Goal: Task Accomplishment & Management: Manage account settings

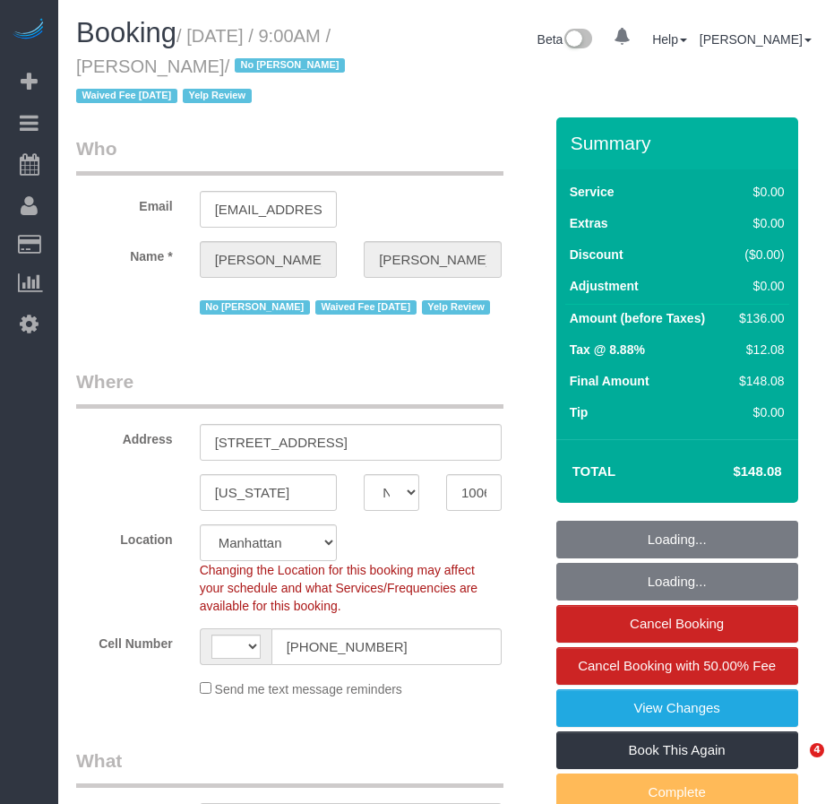
select select "NY"
select select "object:494"
select select "string:[GEOGRAPHIC_DATA]"
select select "string:stripe-pm_1IilJ74VGloSiKo7yjH4kSKu"
select select "1"
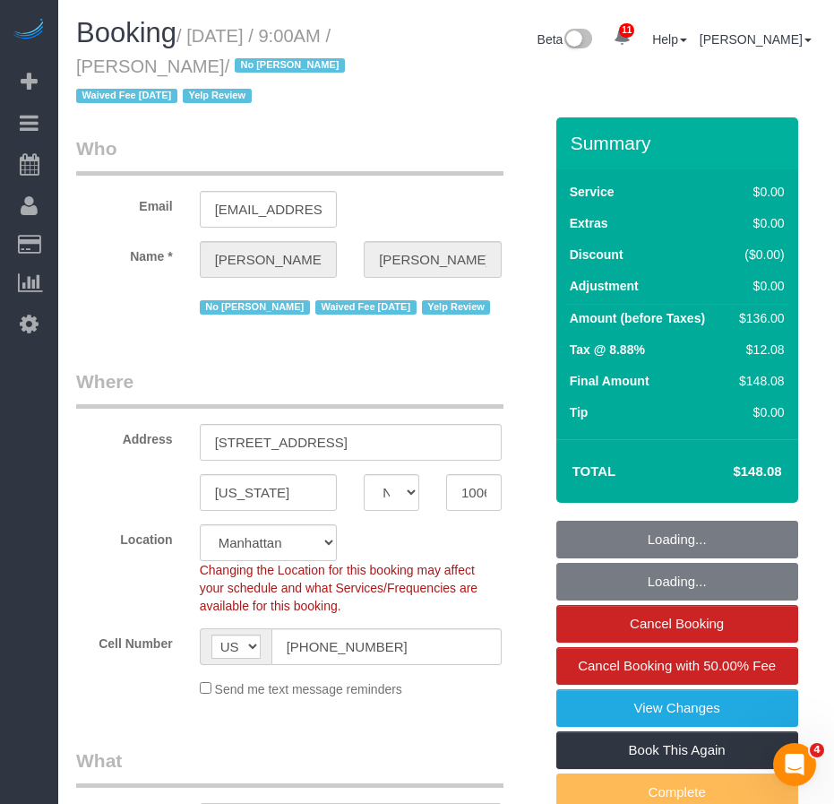
select select "spot1"
select select "number:89"
select select "number:90"
select select "number:15"
select select "number:5"
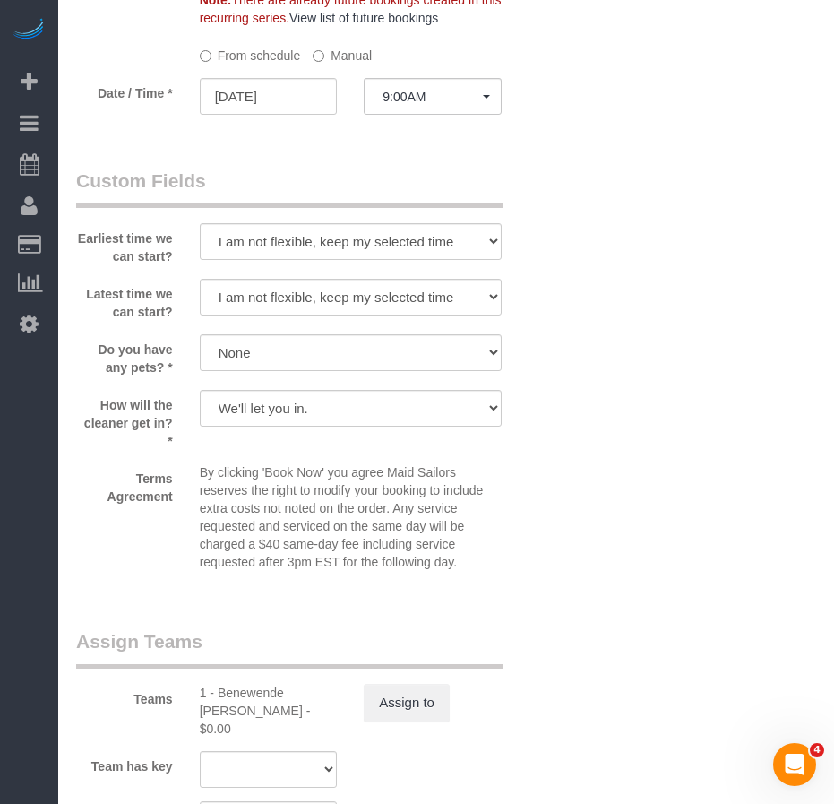
scroll to position [2233, 0]
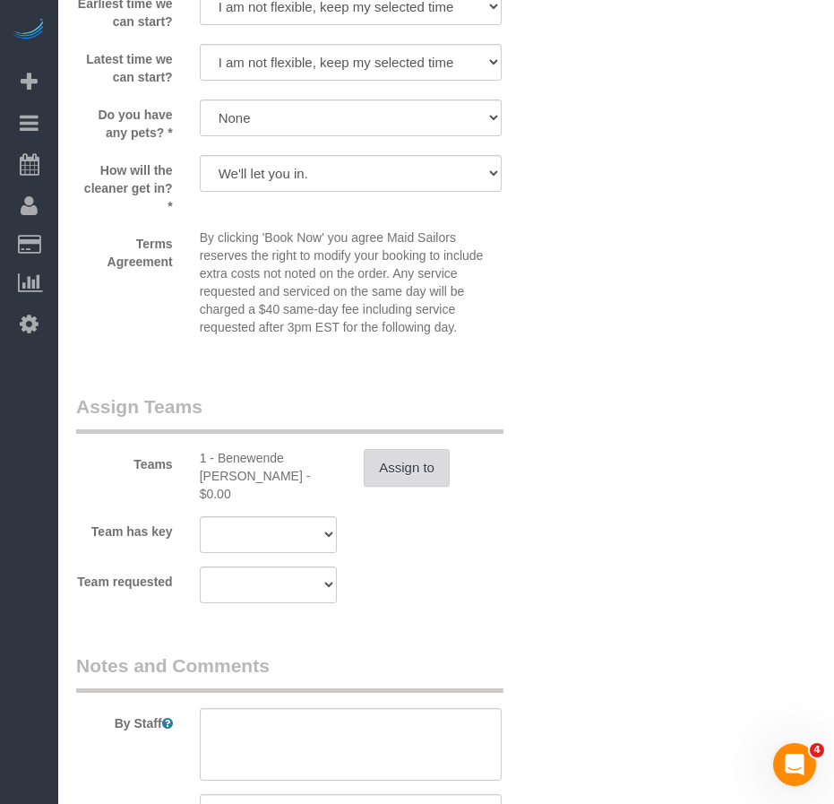
click at [402, 474] on button "Assign to" at bounding box center [407, 468] width 86 height 38
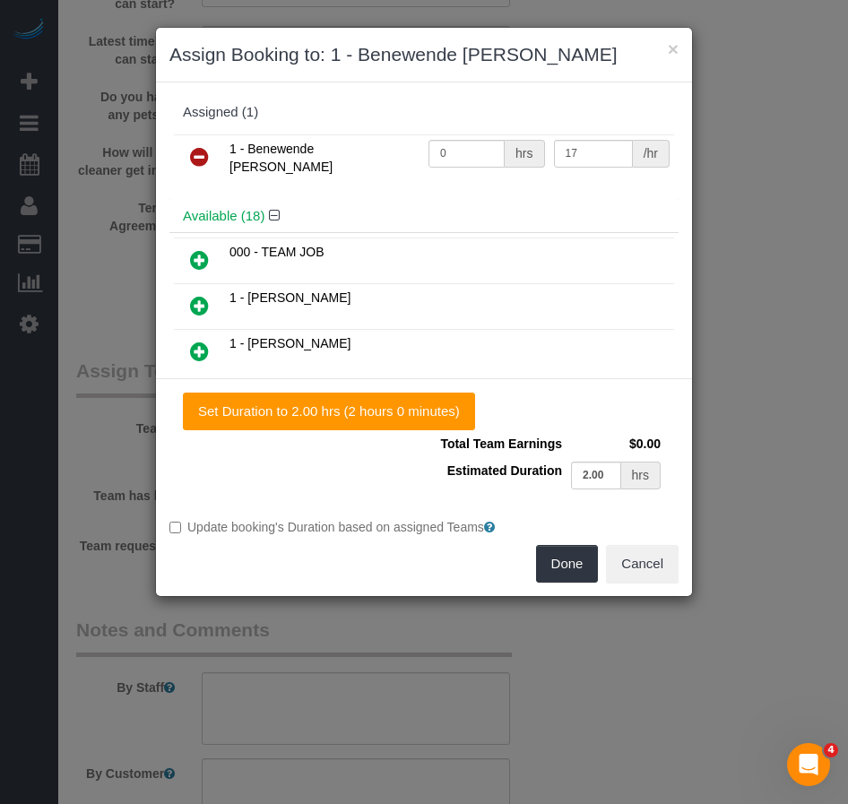
click at [199, 157] on icon at bounding box center [199, 157] width 19 height 22
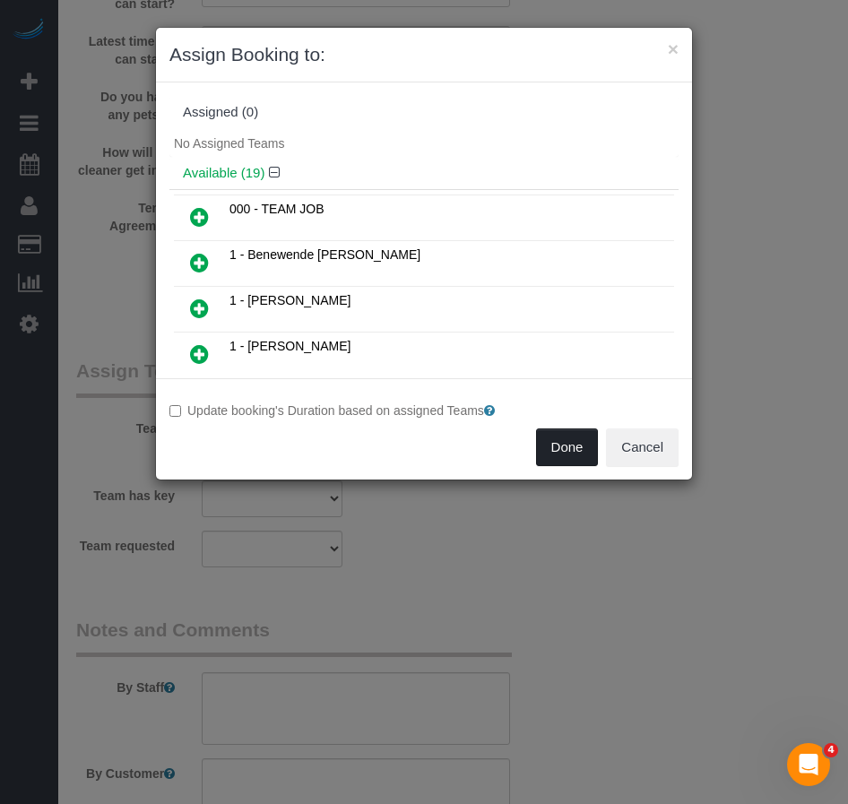
click at [570, 455] on button "Done" at bounding box center [567, 447] width 63 height 38
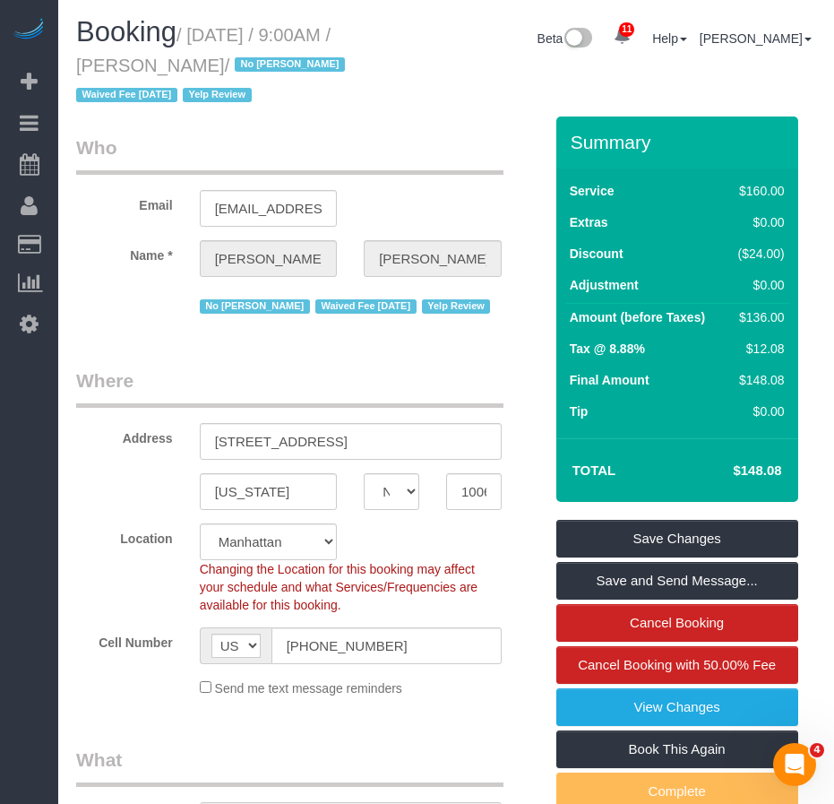
scroll to position [0, 0]
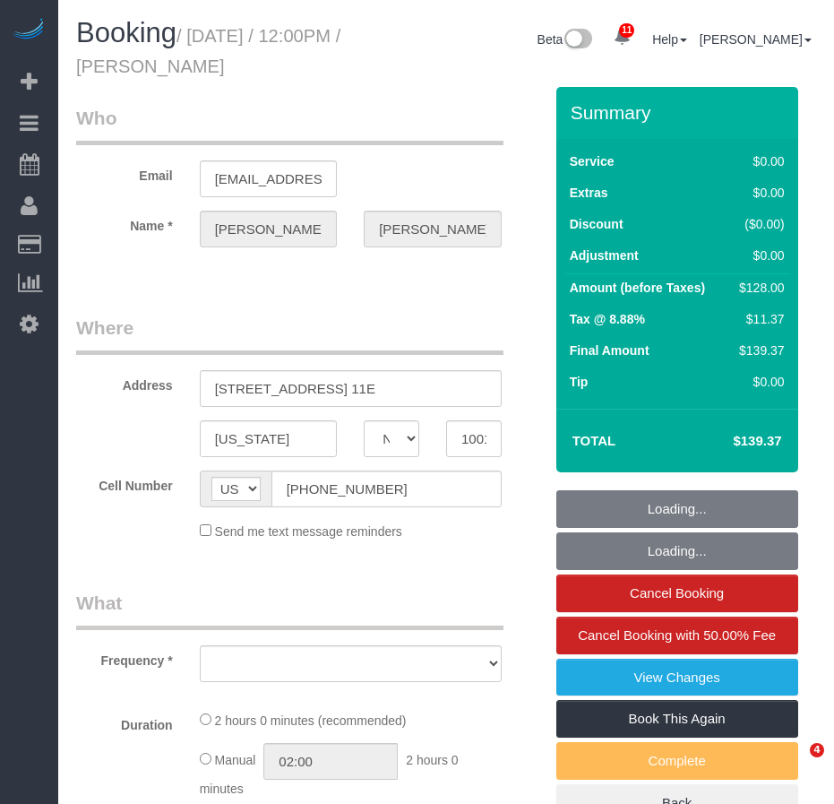
select select "NY"
select select "spot1"
select select "number:56"
select select "number:77"
select select "number:15"
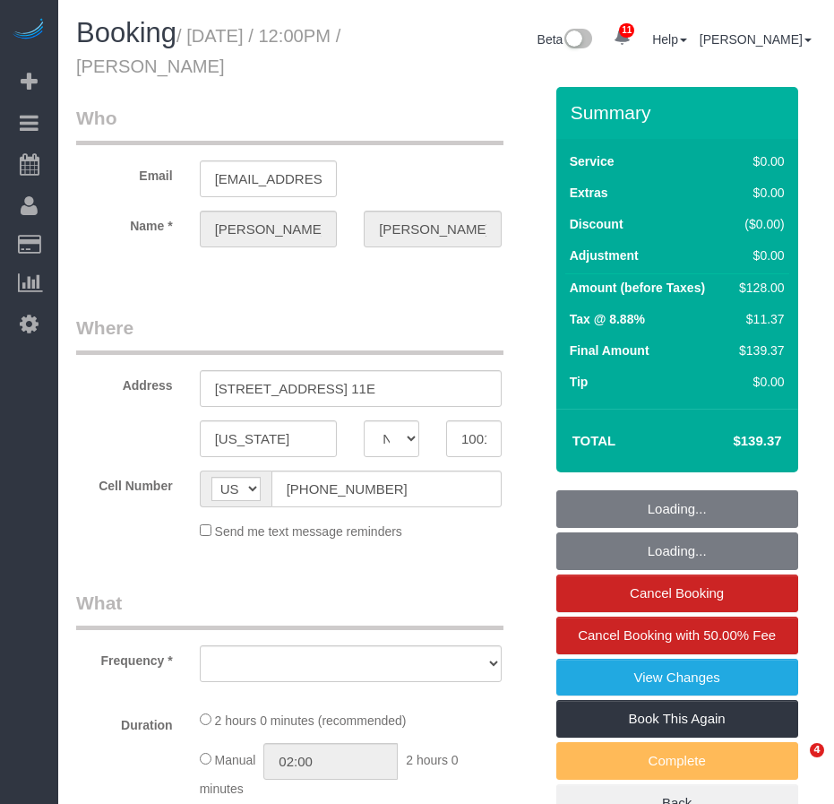
select select "number:6"
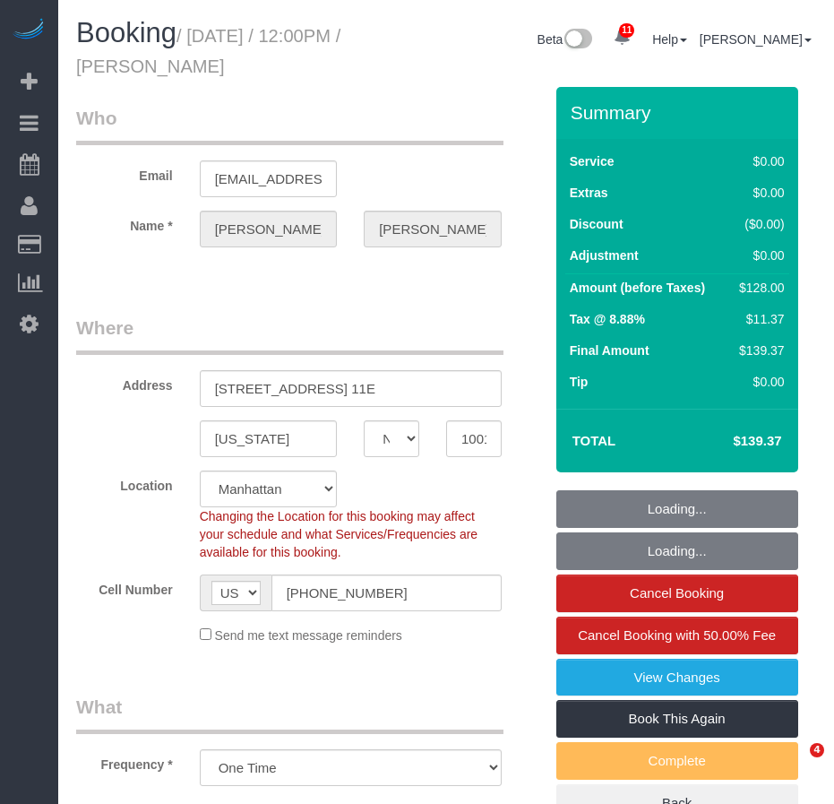
select select "object:866"
select select "1"
select select "string:stripe-pm_1Pehcb4VGloSiKo7kAgfW8VD"
select select "object:1397"
select select "1"
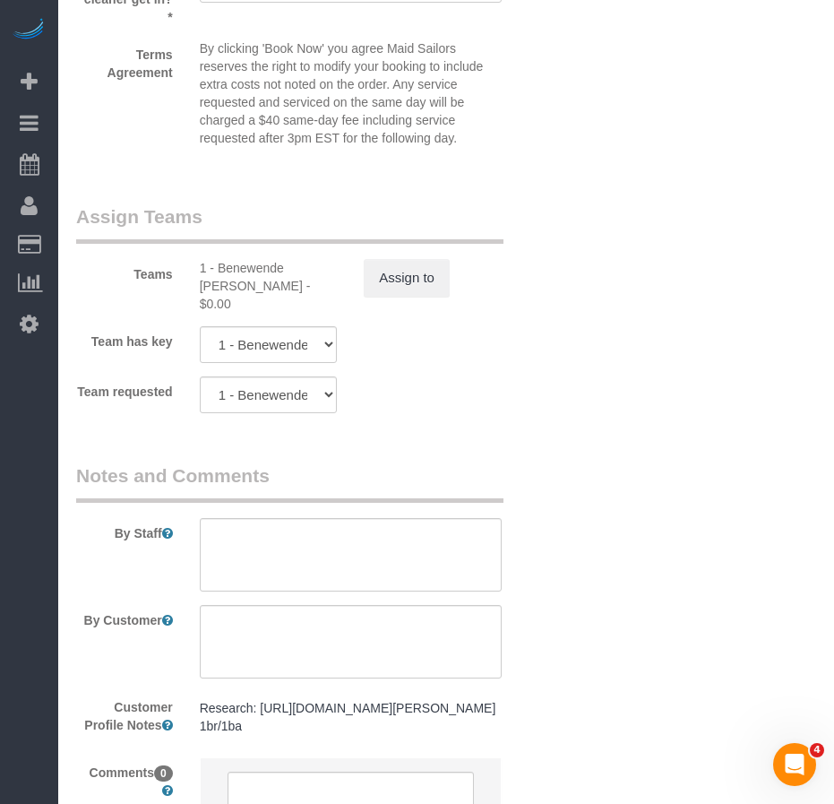
scroll to position [2218, 0]
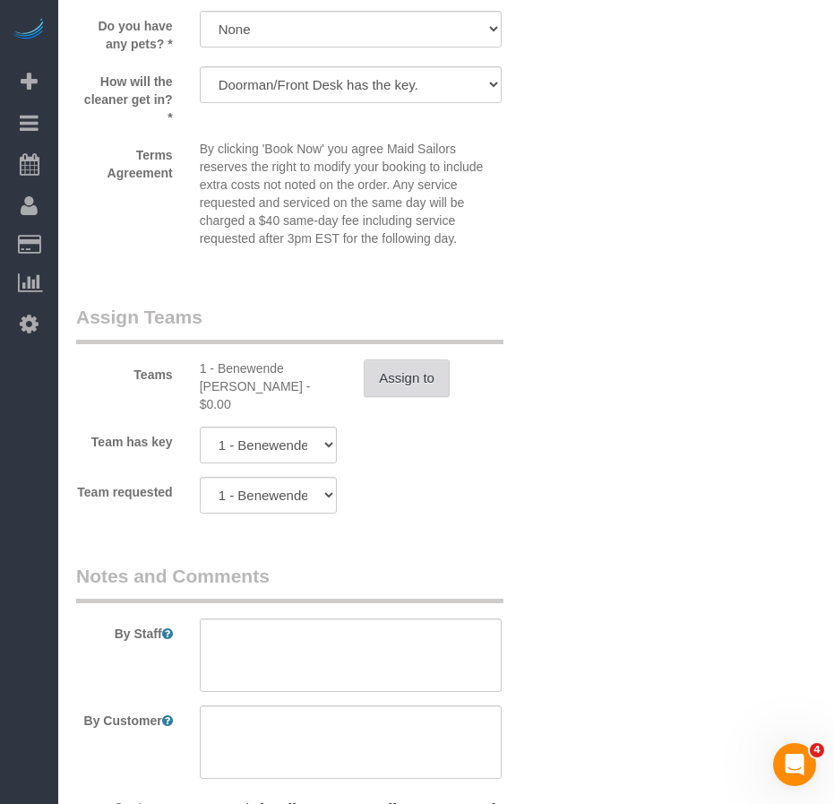
click at [403, 385] on button "Assign to" at bounding box center [407, 378] width 86 height 38
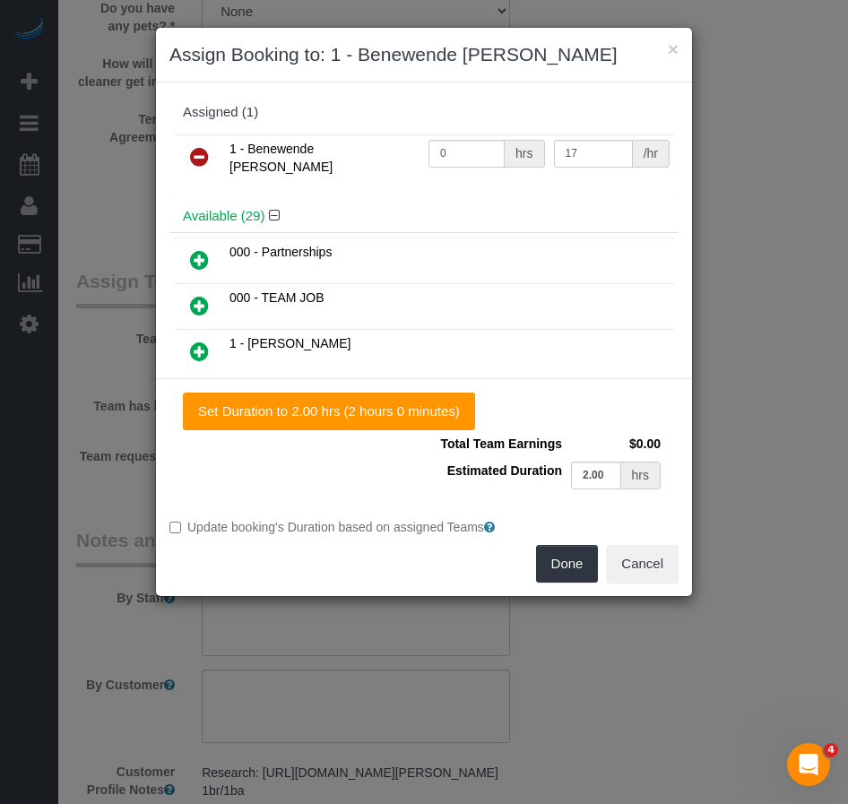
click at [201, 158] on icon at bounding box center [199, 157] width 19 height 22
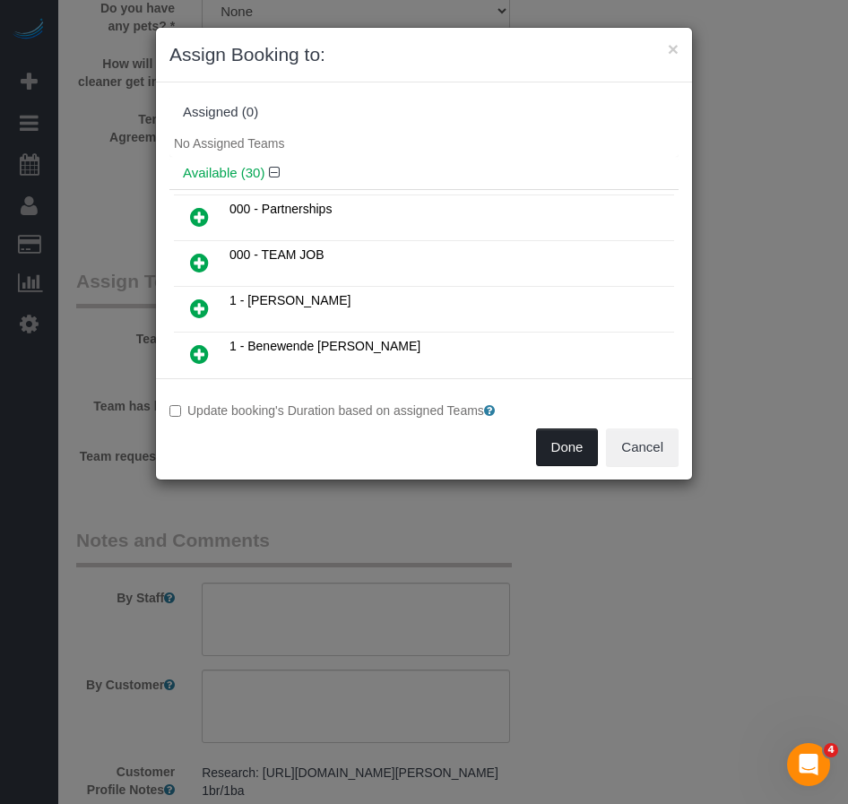
click at [570, 450] on button "Done" at bounding box center [567, 447] width 63 height 38
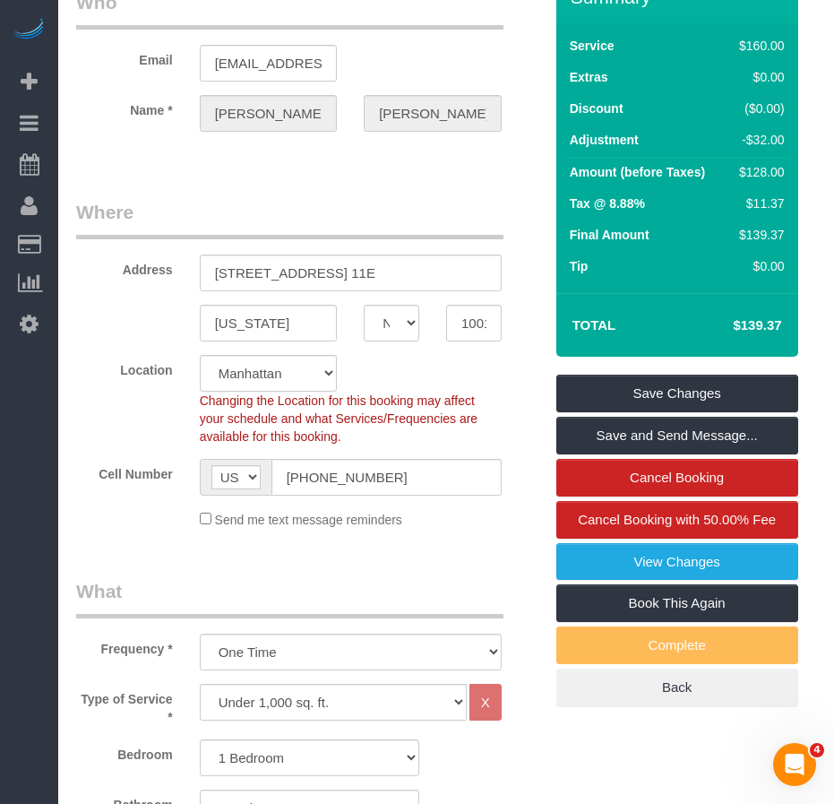
scroll to position [67, 0]
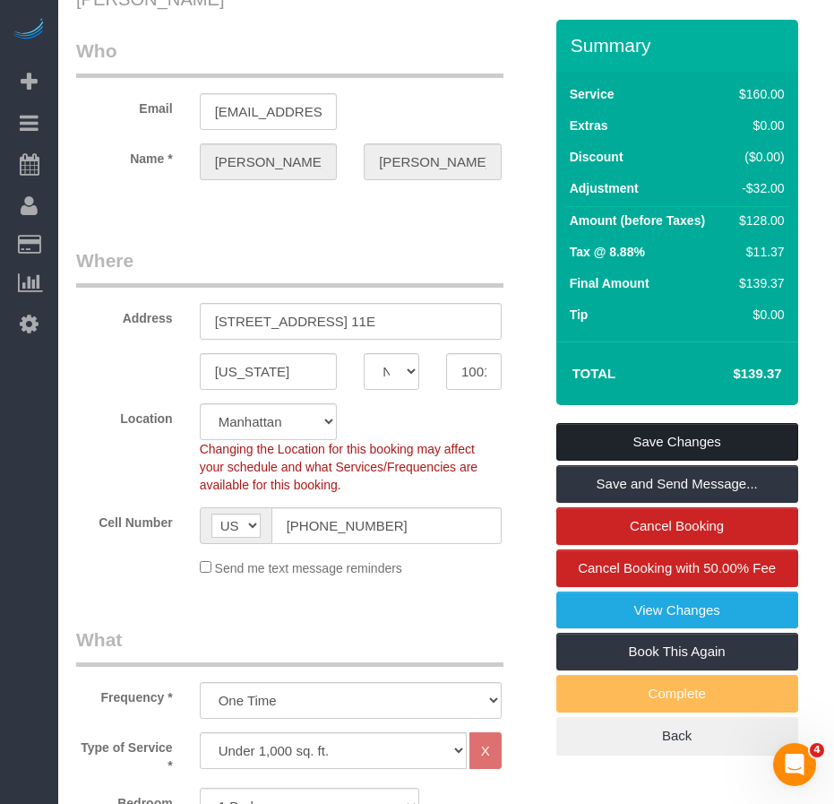
click at [575, 441] on link "Save Changes" at bounding box center [678, 442] width 242 height 38
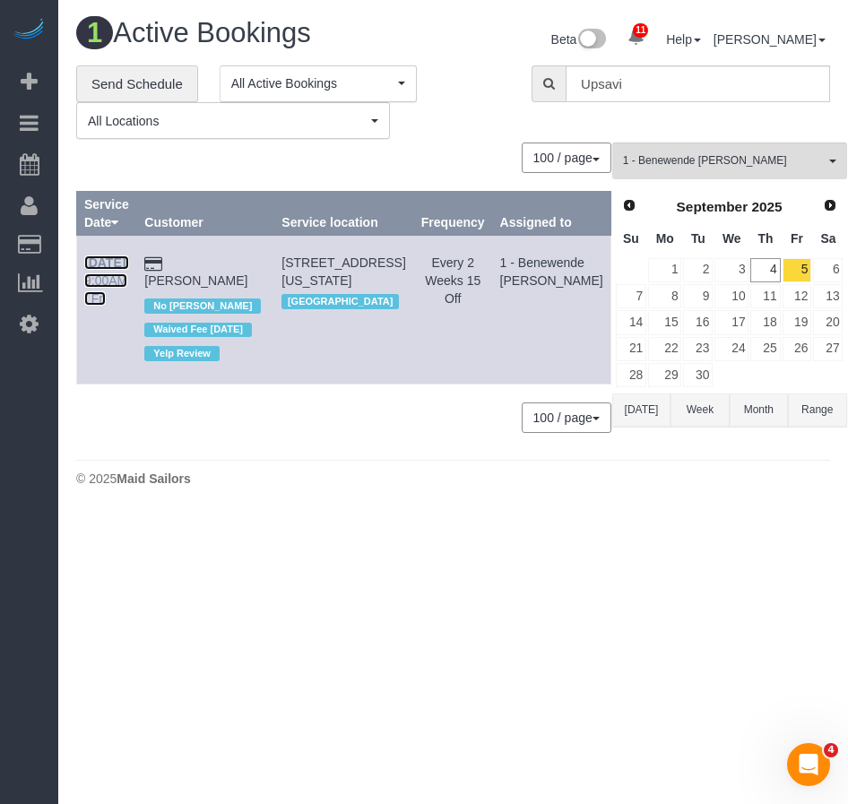
click at [103, 281] on link "Sep 5th / 9:00AM / Fri" at bounding box center [106, 280] width 45 height 50
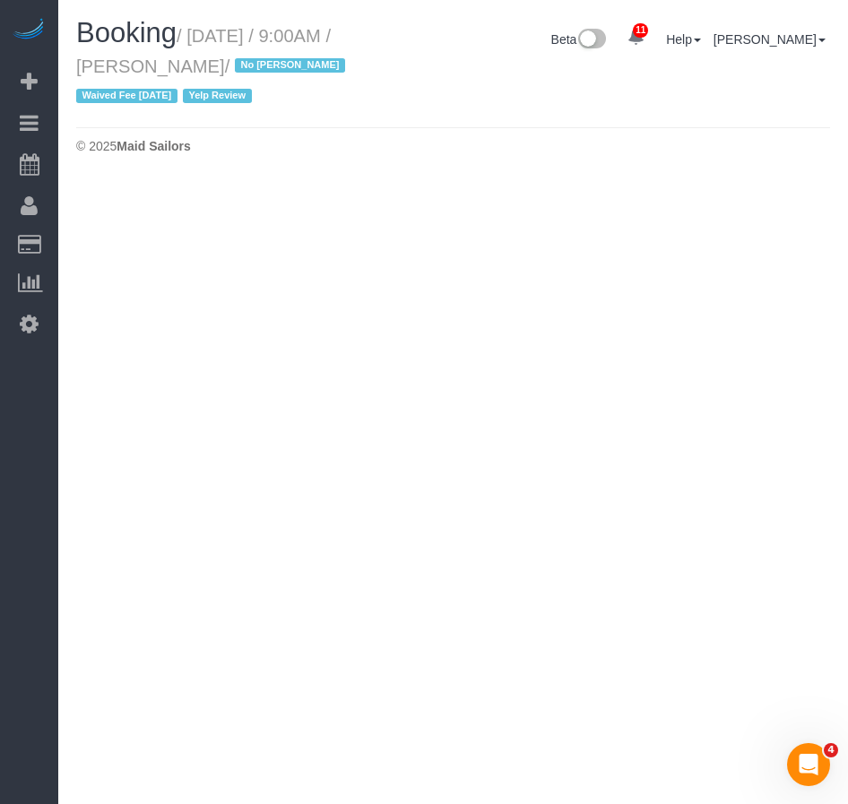
select select "NY"
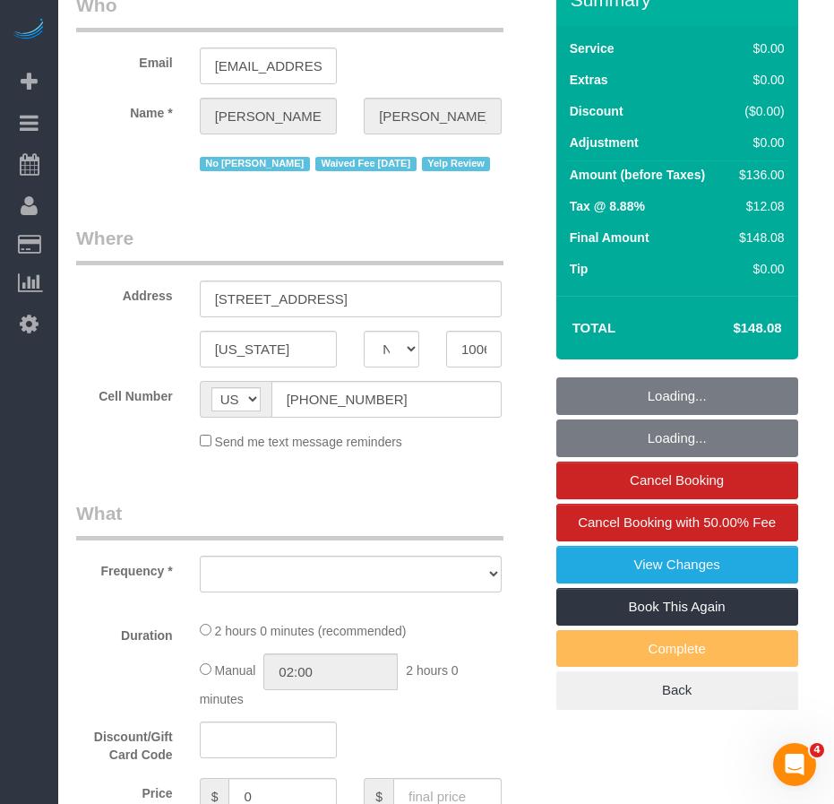
select select "object:3639"
select select "number:89"
select select "number:90"
select select "number:15"
select select "number:5"
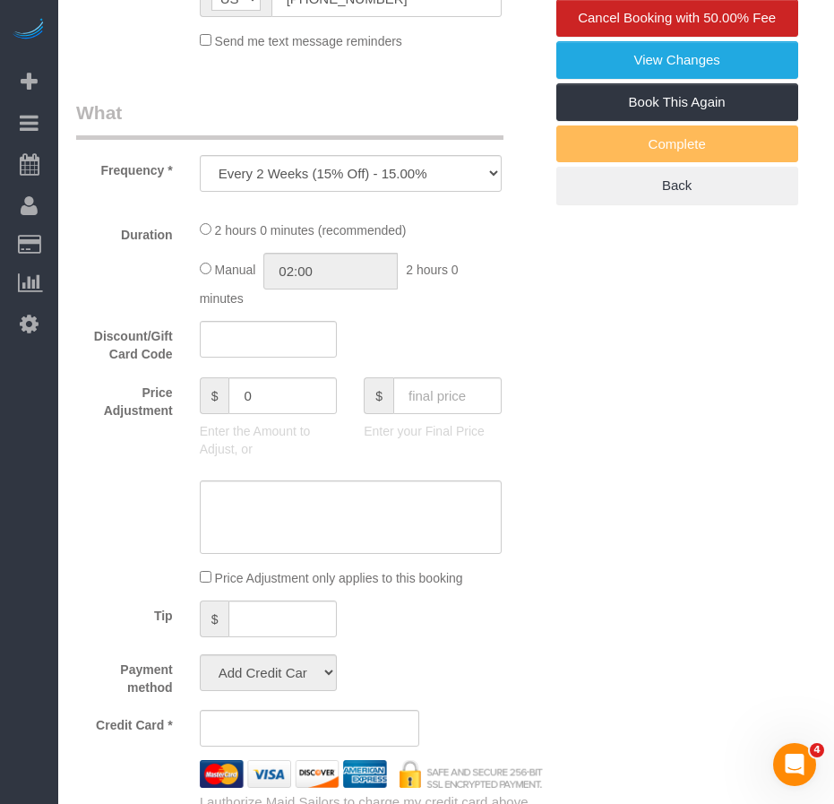
select select "spot44"
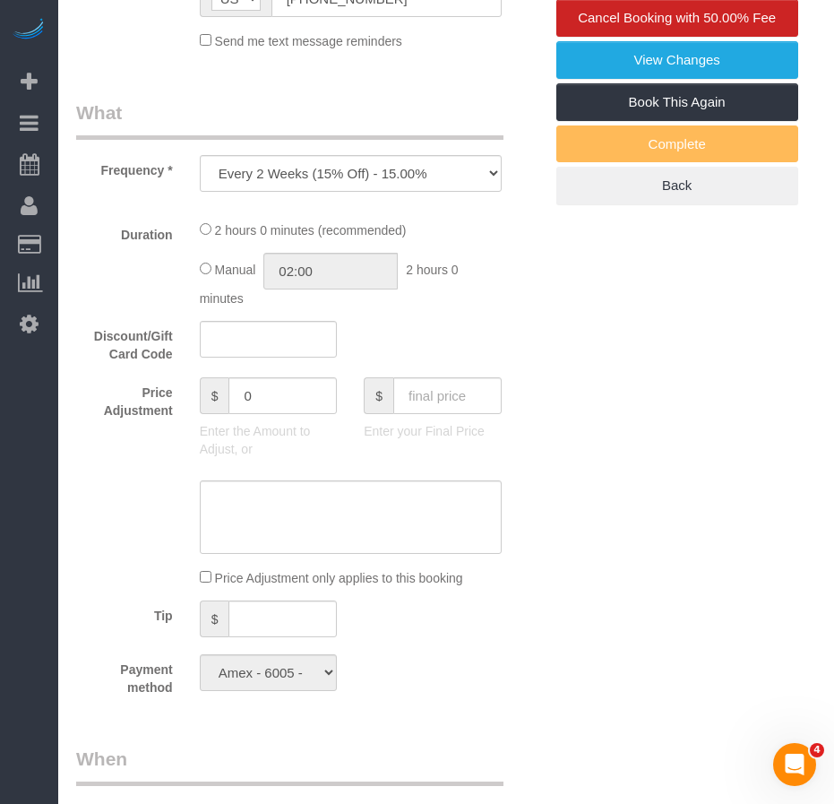
select select "object:4184"
select select "string:stripe-pm_1IilJ74VGloSiKo7yjH4kSKu"
select select "1"
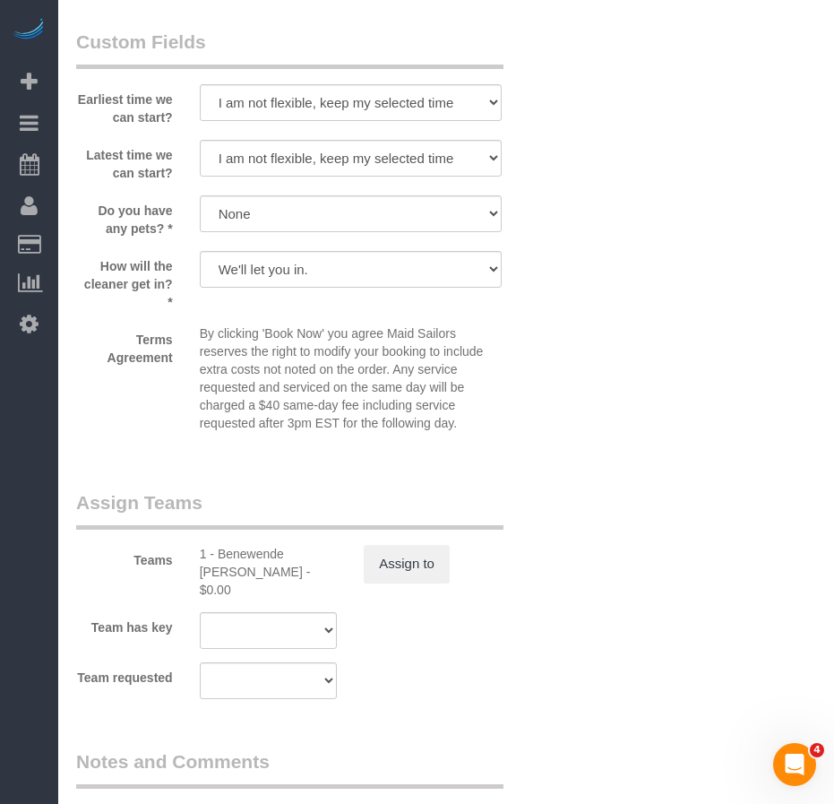
scroll to position [2332, 0]
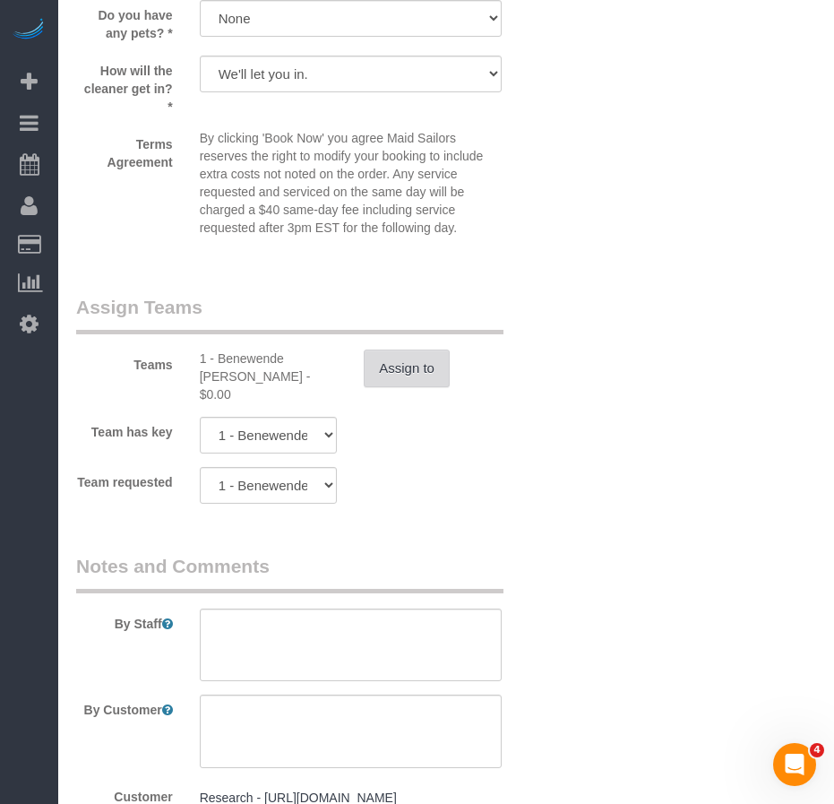
click at [392, 371] on button "Assign to" at bounding box center [407, 369] width 86 height 38
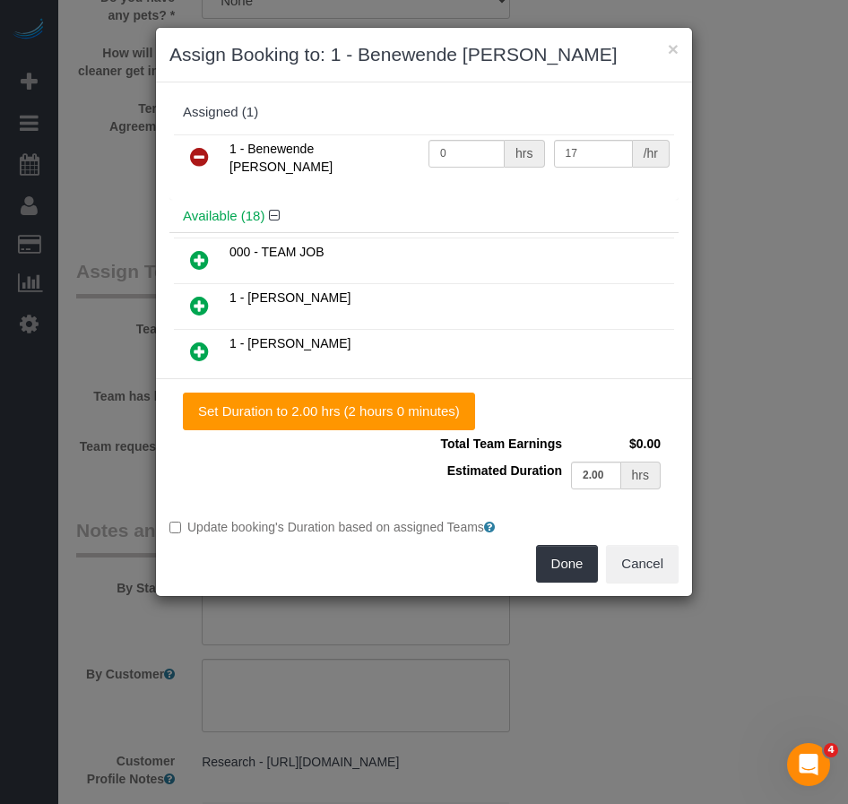
click at [195, 160] on icon at bounding box center [199, 157] width 19 height 22
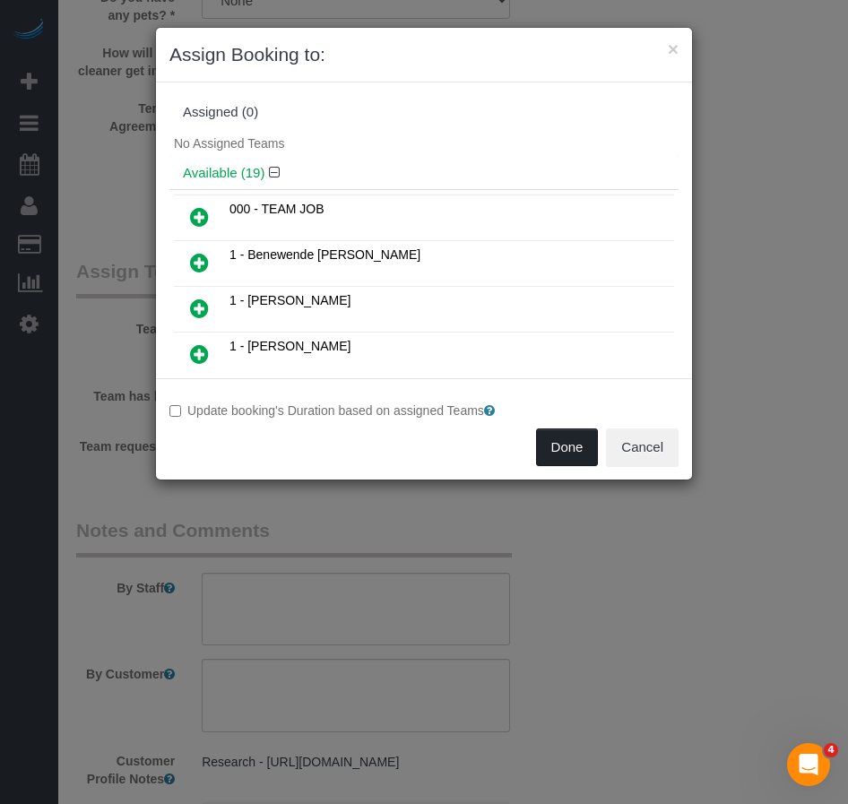
click at [559, 449] on button "Done" at bounding box center [567, 447] width 63 height 38
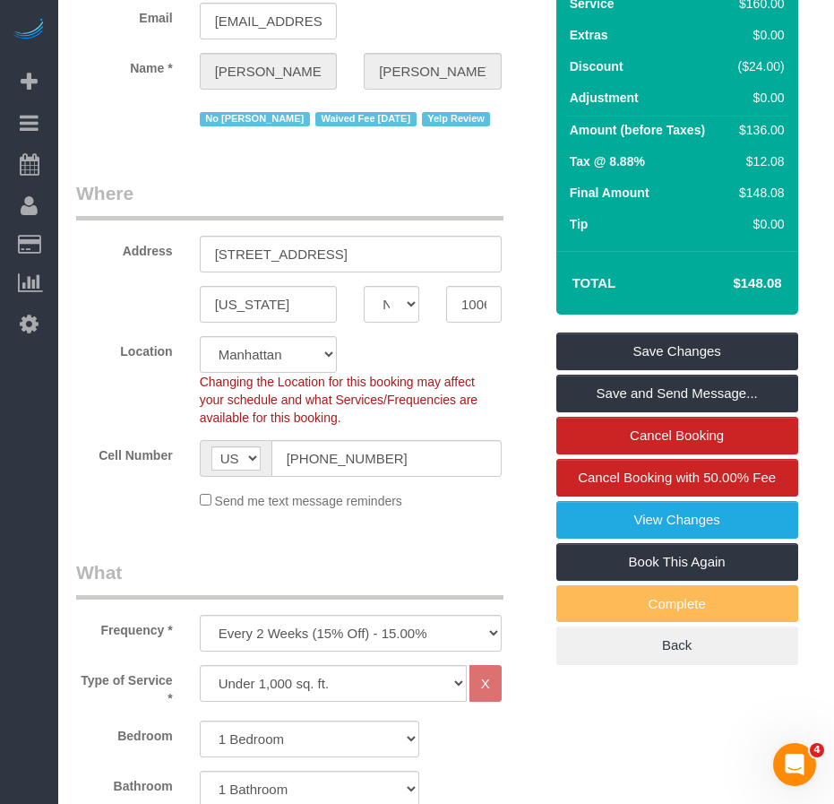
scroll to position [181, 0]
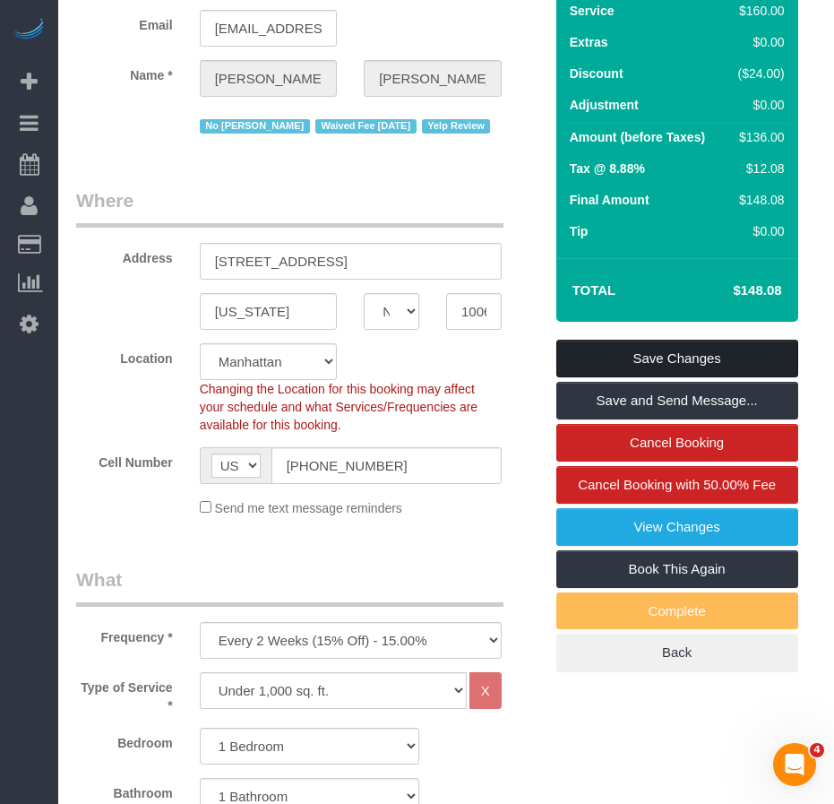
drag, startPoint x: 595, startPoint y: 358, endPoint x: 584, endPoint y: 350, distance: 12.9
click at [596, 357] on link "Save Changes" at bounding box center [678, 359] width 242 height 38
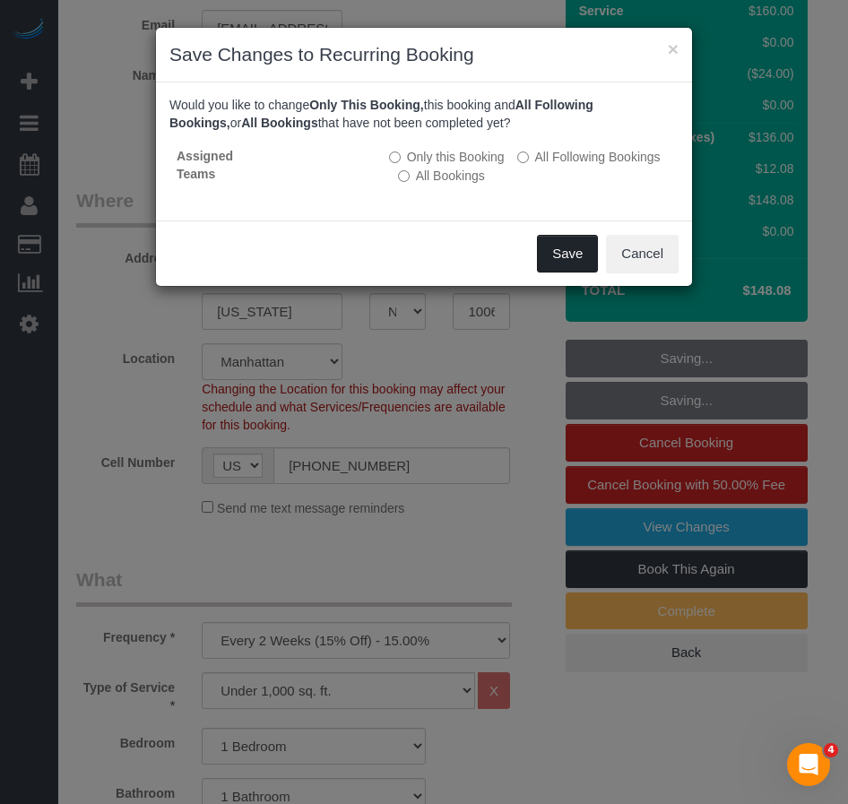
click at [560, 258] on button "Save" at bounding box center [567, 254] width 61 height 38
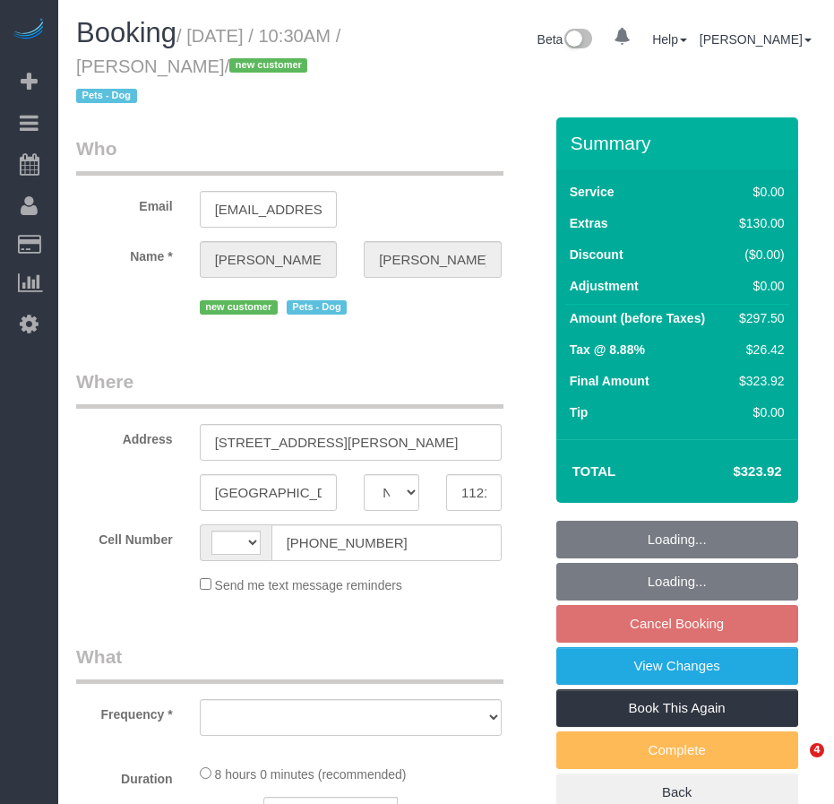
select select "NY"
select select "string:US"
select select "object:717"
select select "2"
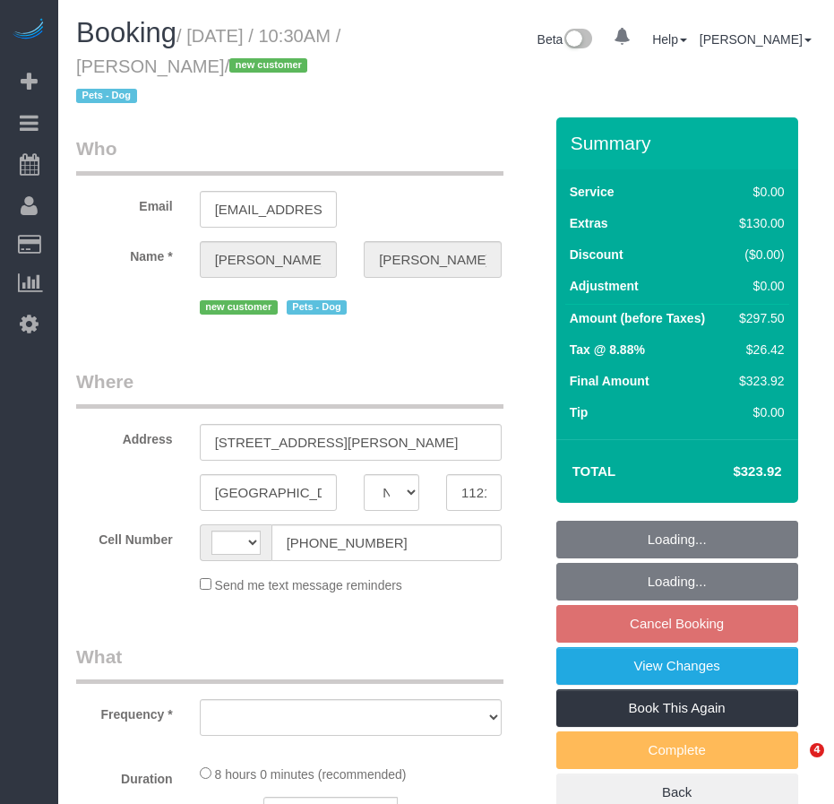
select select "number:89"
select select "number:90"
select select "number:13"
select select "number:7"
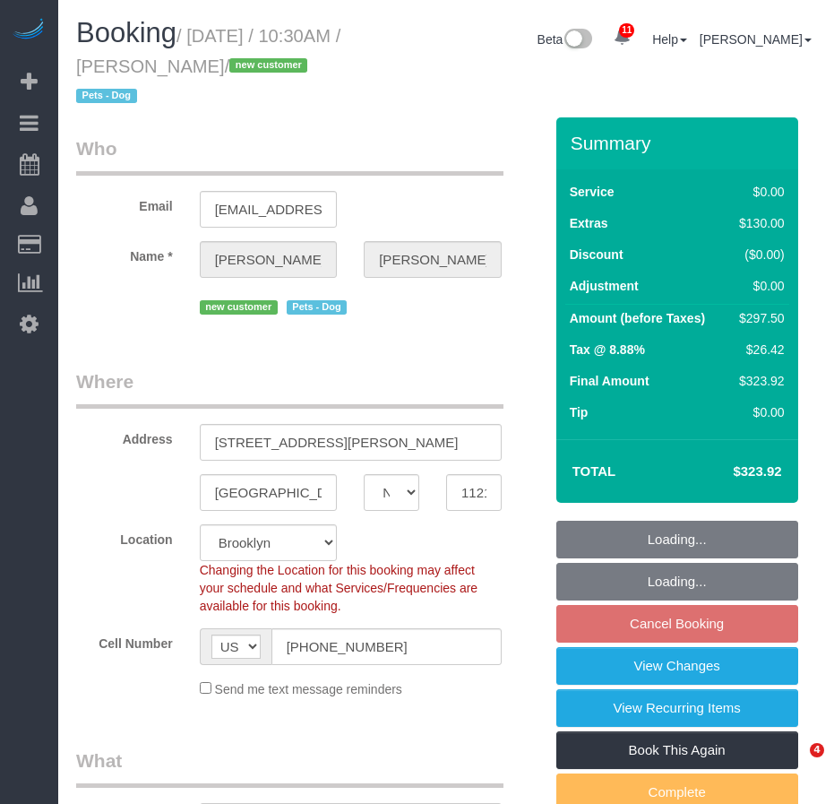
select select "string:stripe-pm_1S3igF4VGloSiKo7ii8H05kM"
select select "object:1351"
select select "2"
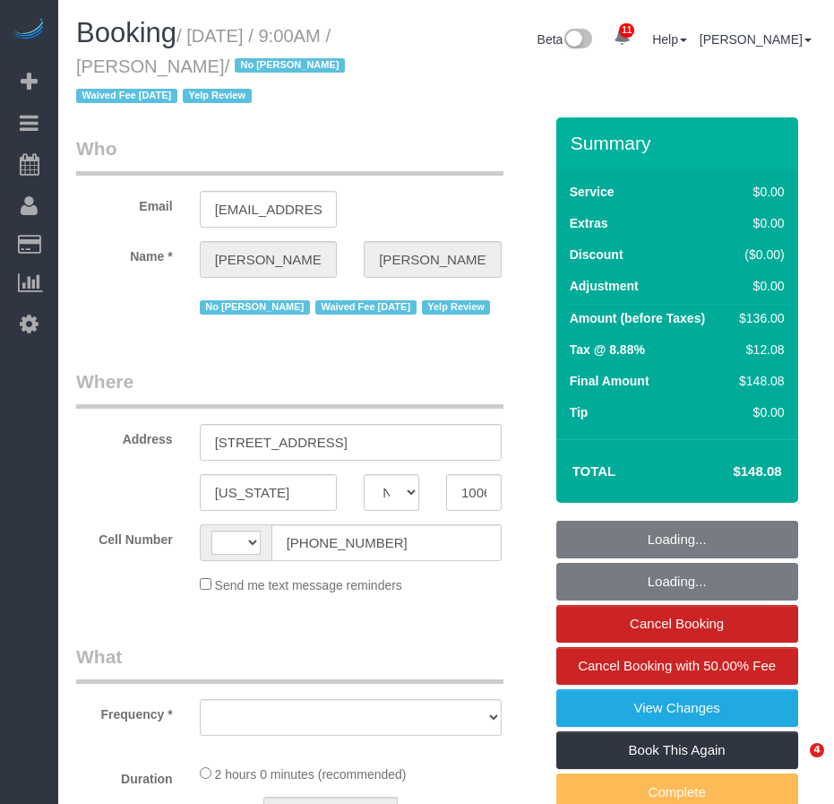
select select "NY"
select select "number:89"
select select "number:90"
select select "number:15"
select select "number:5"
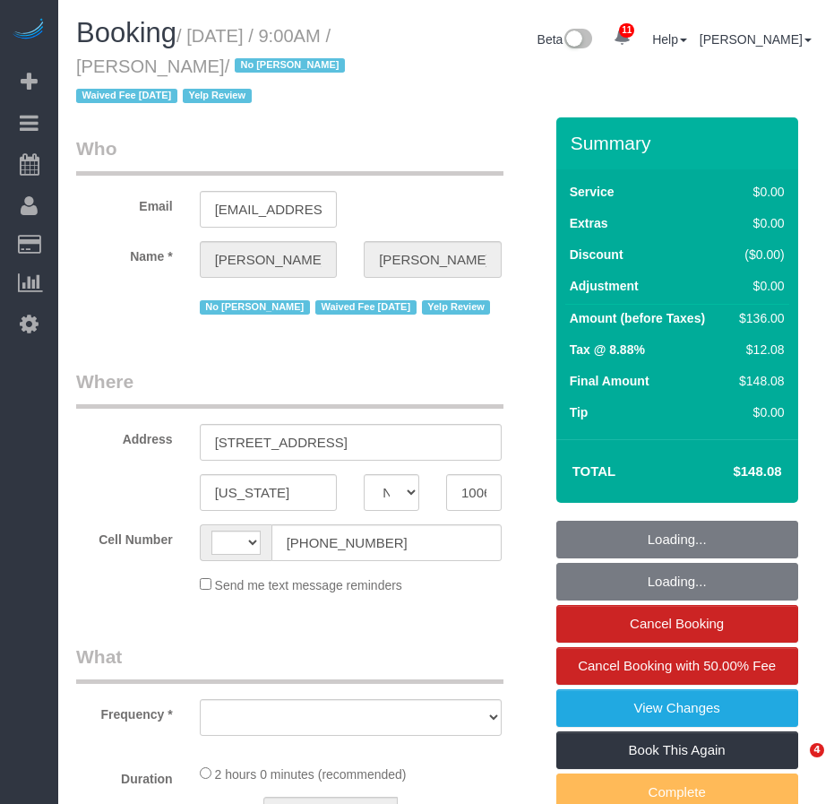
select select "string:[GEOGRAPHIC_DATA]"
select select "string:stripe-pm_1IilJ74VGloSiKo7yjH4kSKu"
select select "1"
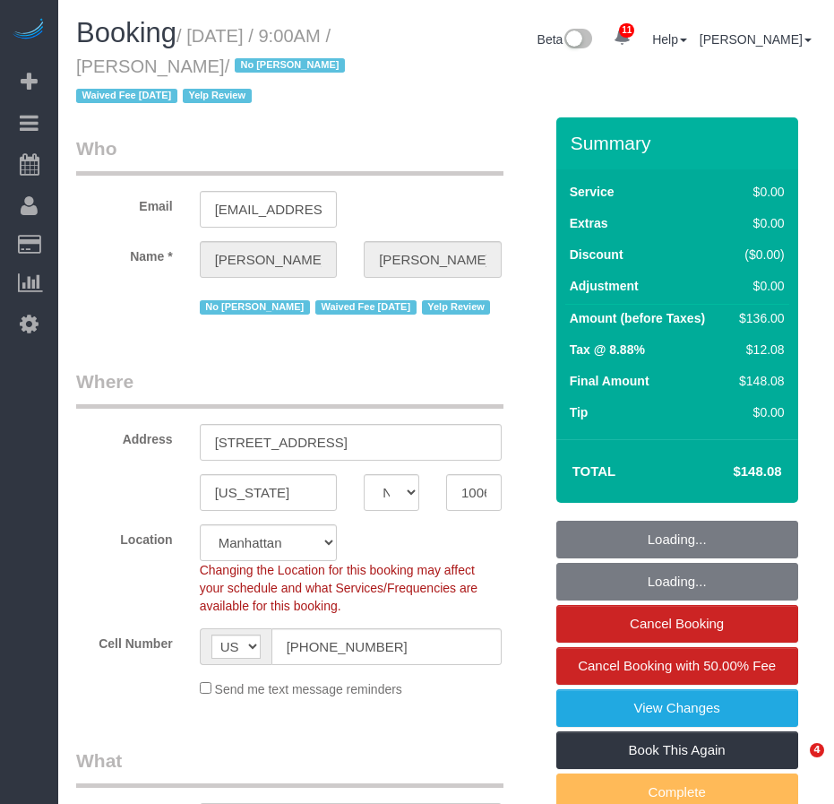
select select "object:983"
select select "spot1"
select select "object:1373"
select select "1"
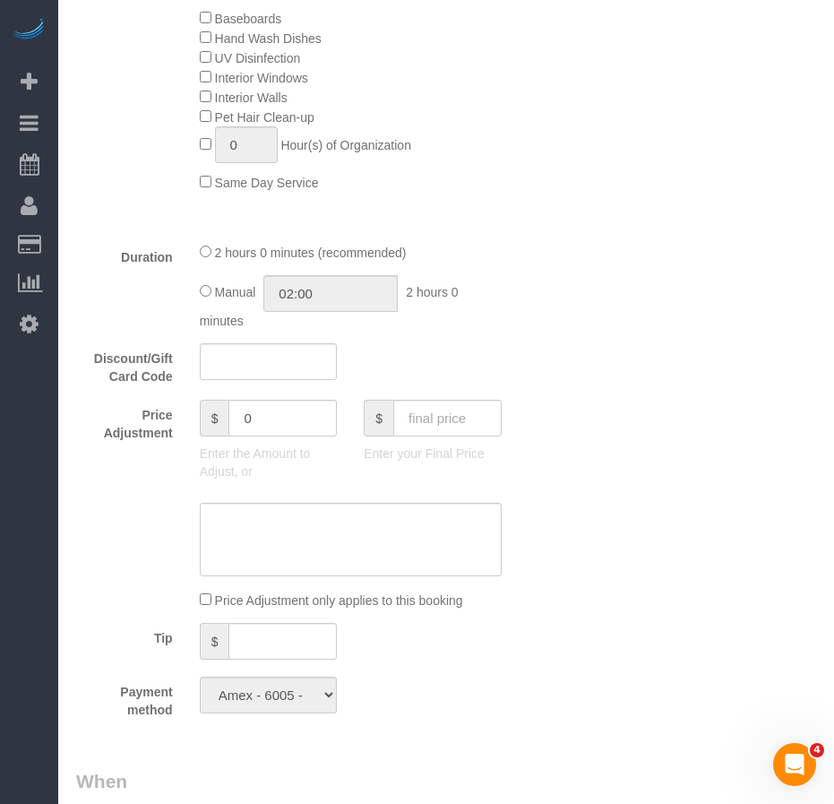
scroll to position [1344, 0]
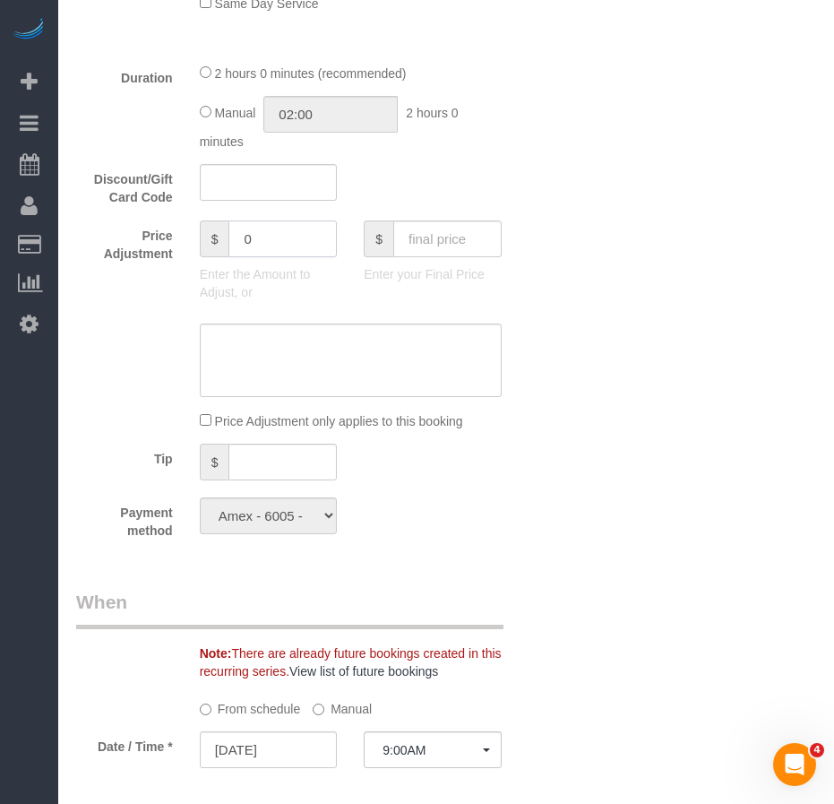
click at [252, 236] on input "0" at bounding box center [283, 238] width 108 height 37
type input "1"
type input "-15"
click at [255, 357] on textarea at bounding box center [351, 360] width 302 height 73
type textarea "reschedule due to call out"
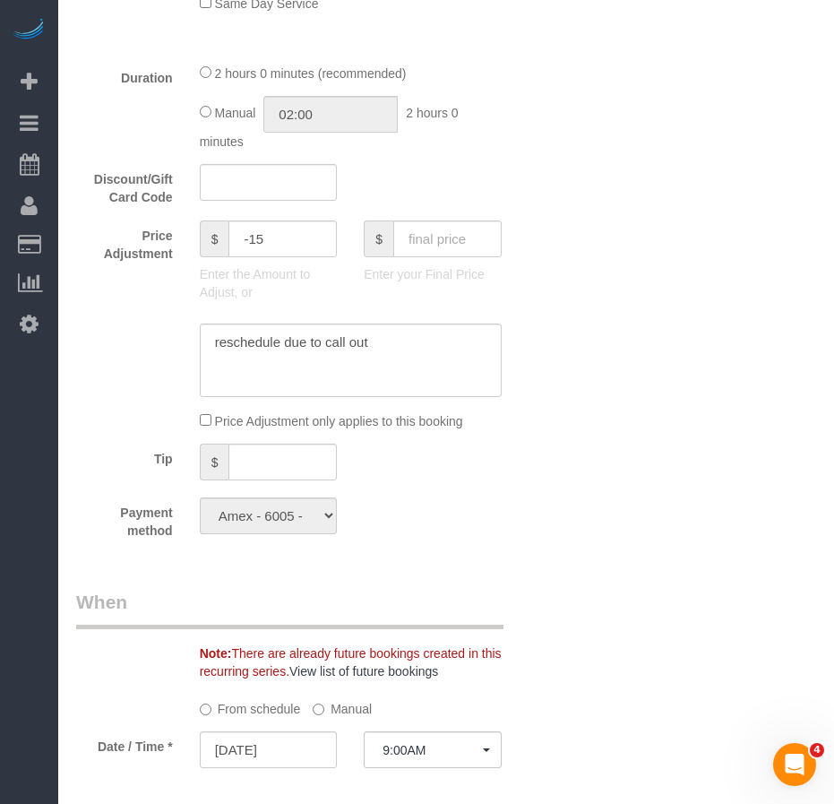
click at [571, 539] on div "Who Email teddiannej@gmail.com Name * Teddi Josephson No Dequan Lowe Waived Fee…" at bounding box center [446, 366] width 740 height 3187
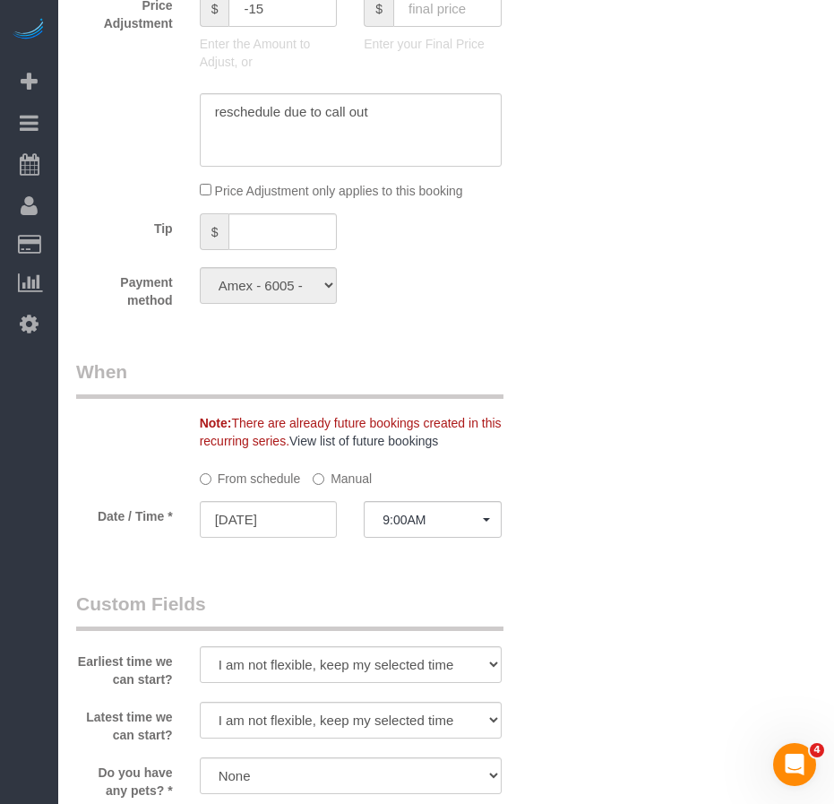
scroll to position [1613, 0]
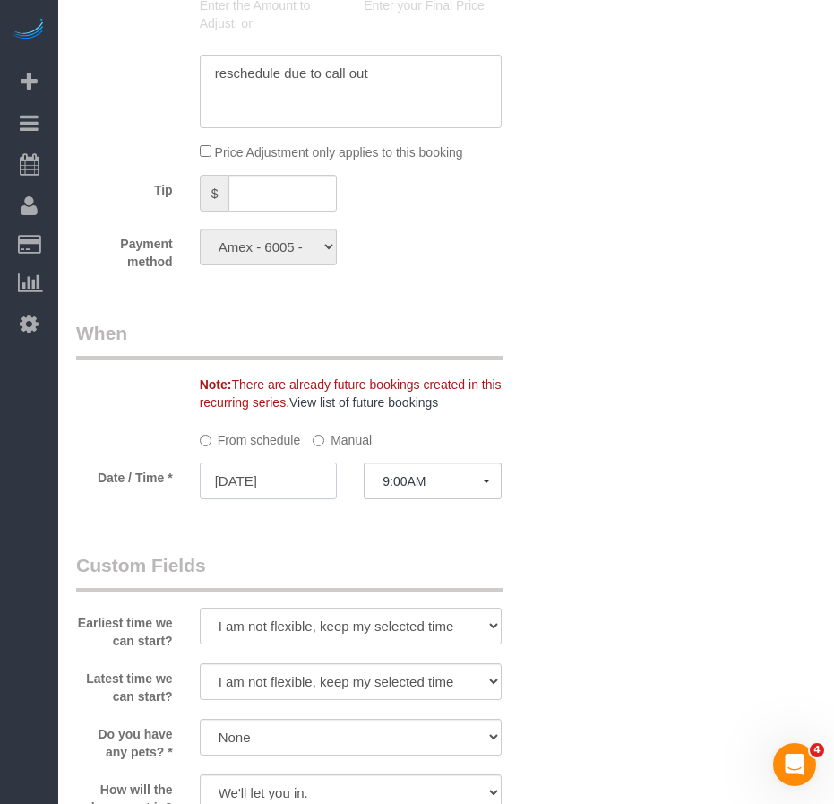
click at [276, 484] on input "[DATE]" at bounding box center [269, 480] width 138 height 37
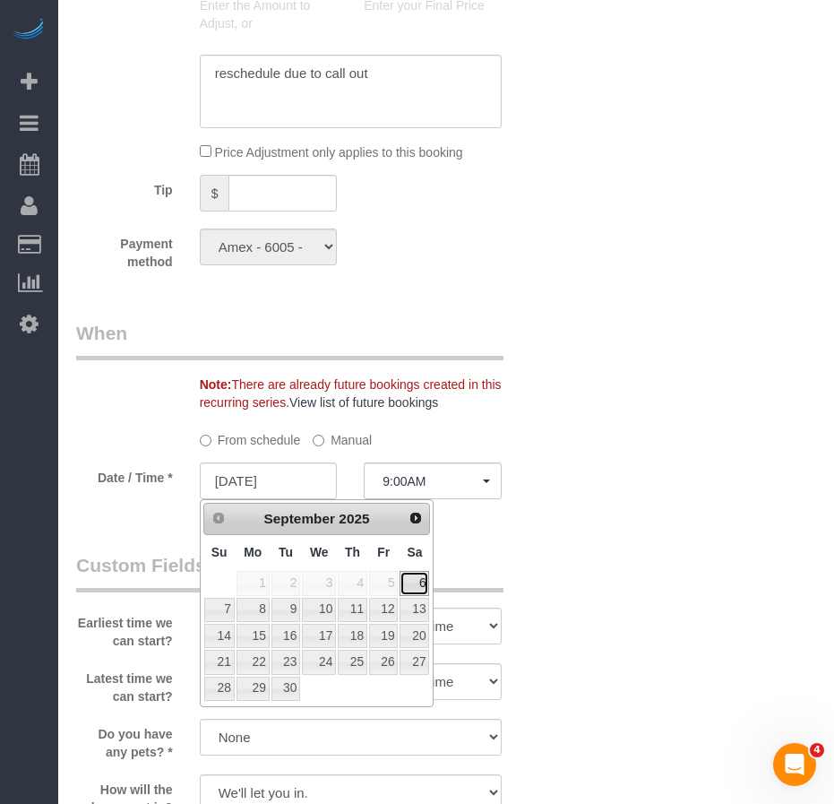
click at [419, 583] on link "6" at bounding box center [415, 583] width 30 height 24
type input "09/06/2025"
select select "spot2"
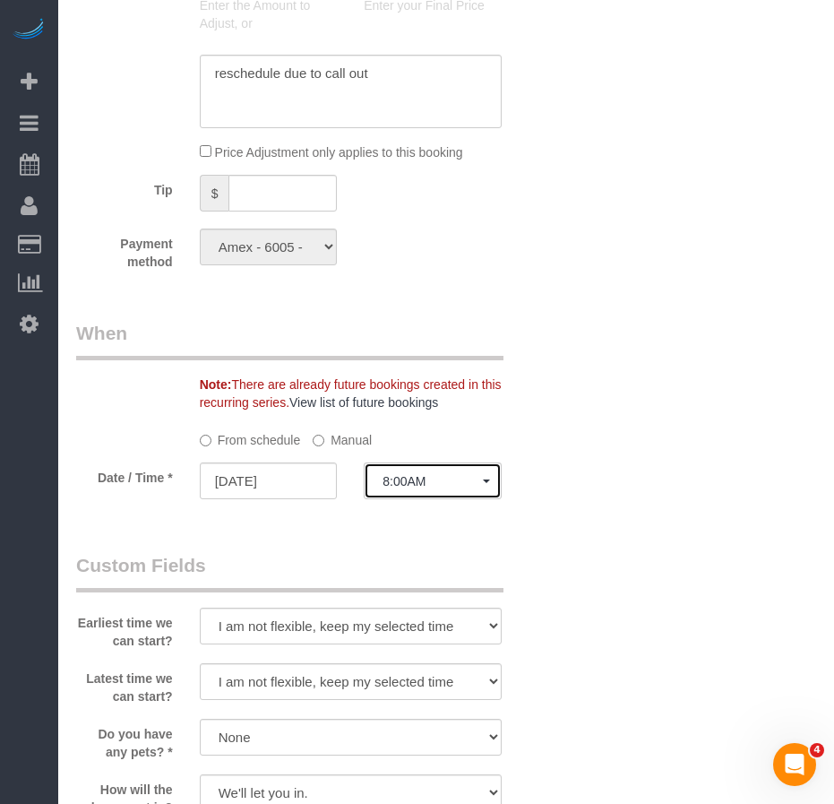
click at [462, 487] on span "8:00AM" at bounding box center [433, 481] width 100 height 14
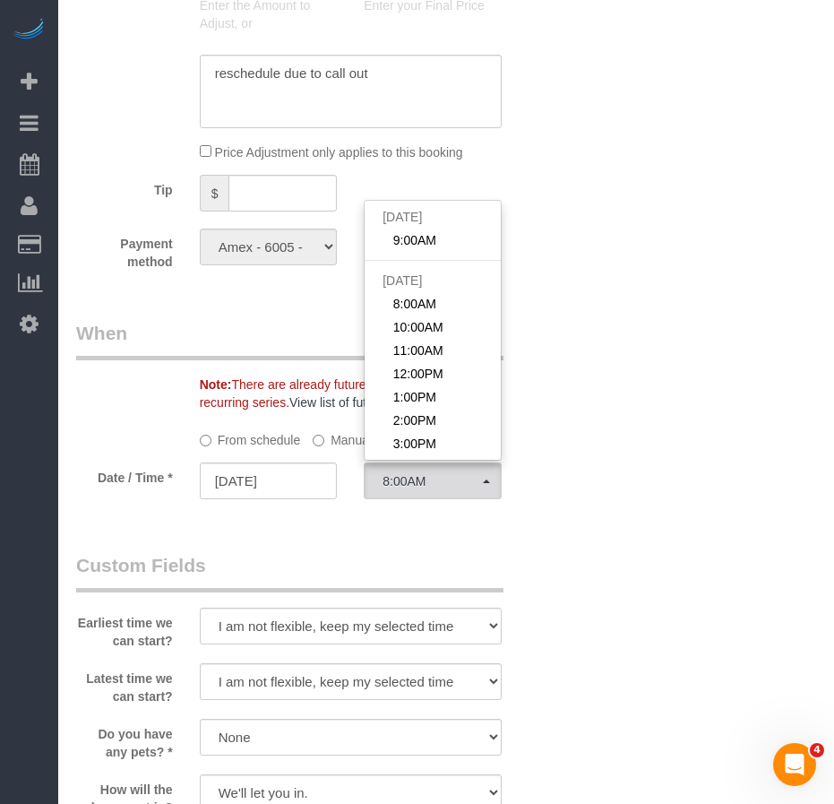
click at [573, 602] on div "Who Email teddiannej@gmail.com Name * Teddi Josephson No Dequan Lowe Waived Fee…" at bounding box center [446, 97] width 740 height 3187
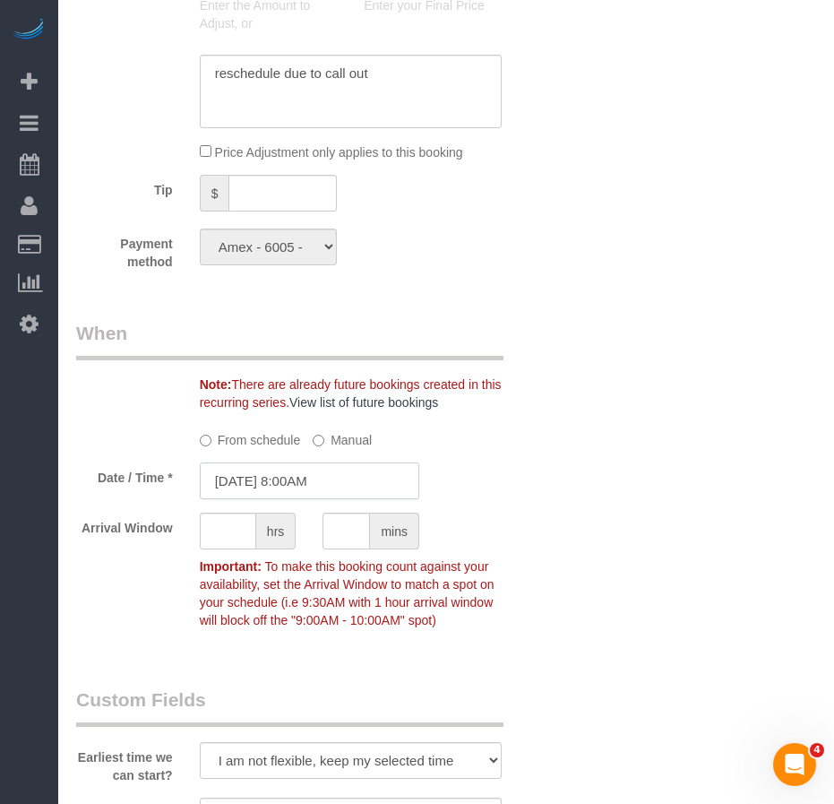
click at [334, 480] on input "09/06/2025 8:00AM" at bounding box center [310, 480] width 220 height 37
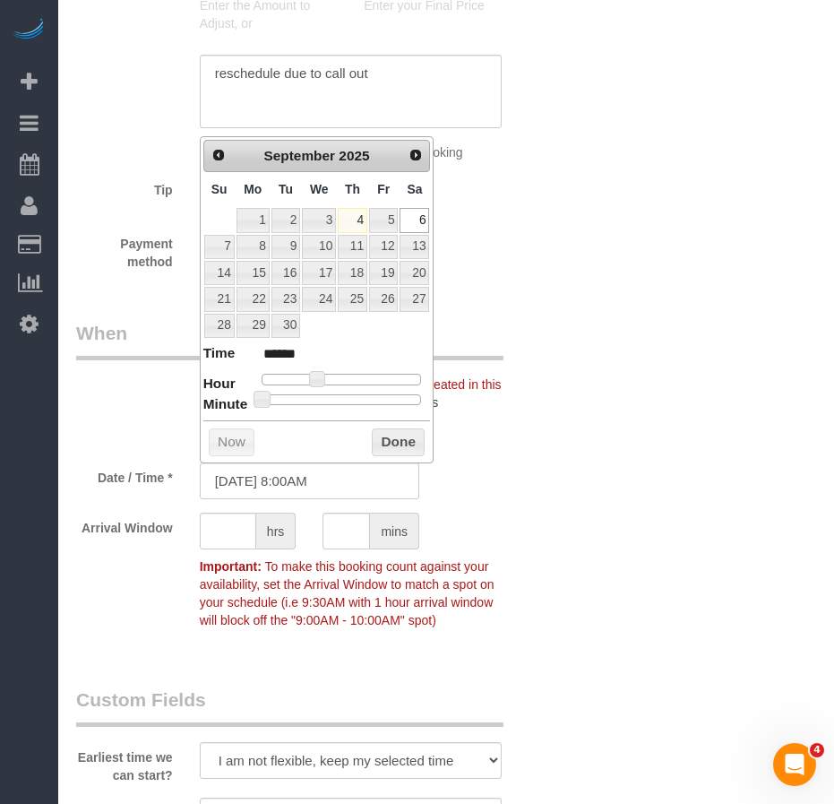
type input "09/06/2025 12:00PM"
type input "*******"
click at [346, 377] on div at bounding box center [342, 379] width 160 height 11
type input "09/06/2025 9:00AM"
type input "******"
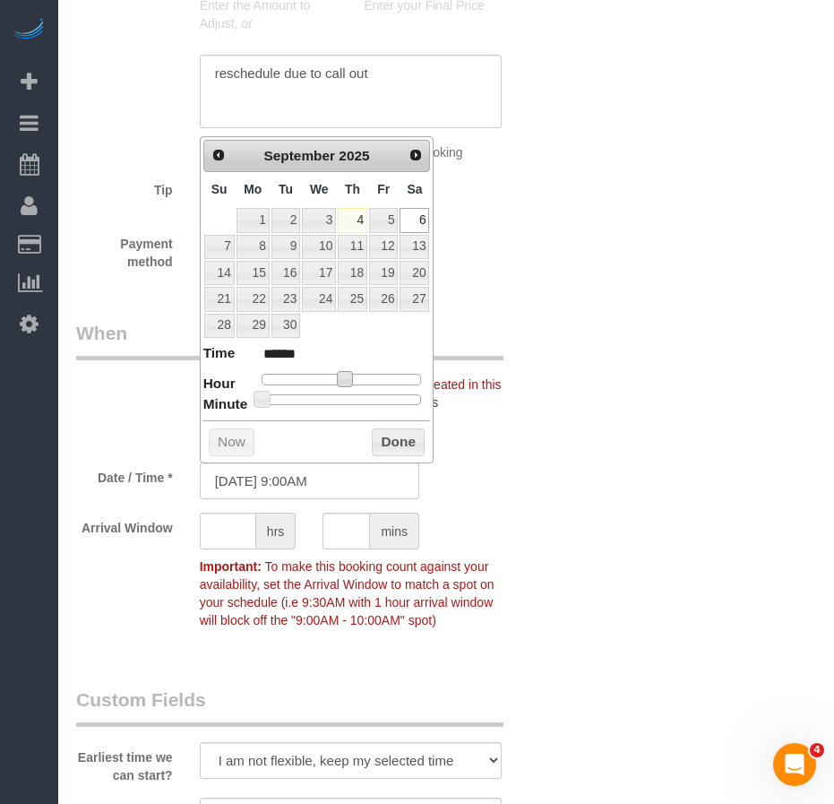
click at [323, 377] on div at bounding box center [342, 379] width 160 height 11
click at [393, 446] on button "Done" at bounding box center [398, 442] width 53 height 29
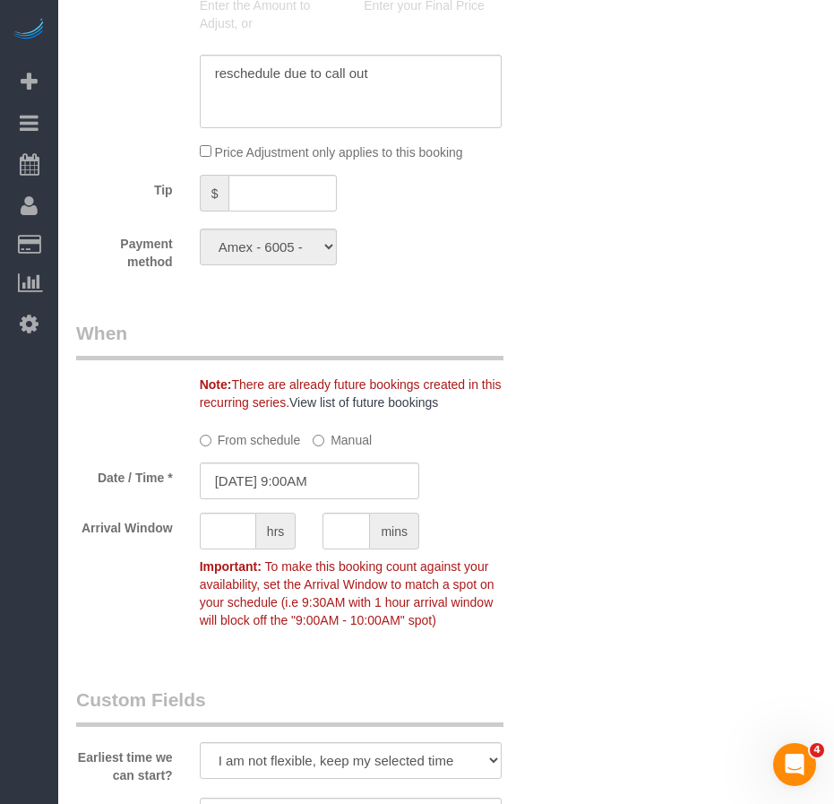
click at [644, 634] on div "Who Email teddiannej@gmail.com Name * Teddi Josephson No Dequan Lowe Waived Fee…" at bounding box center [446, 165] width 740 height 3322
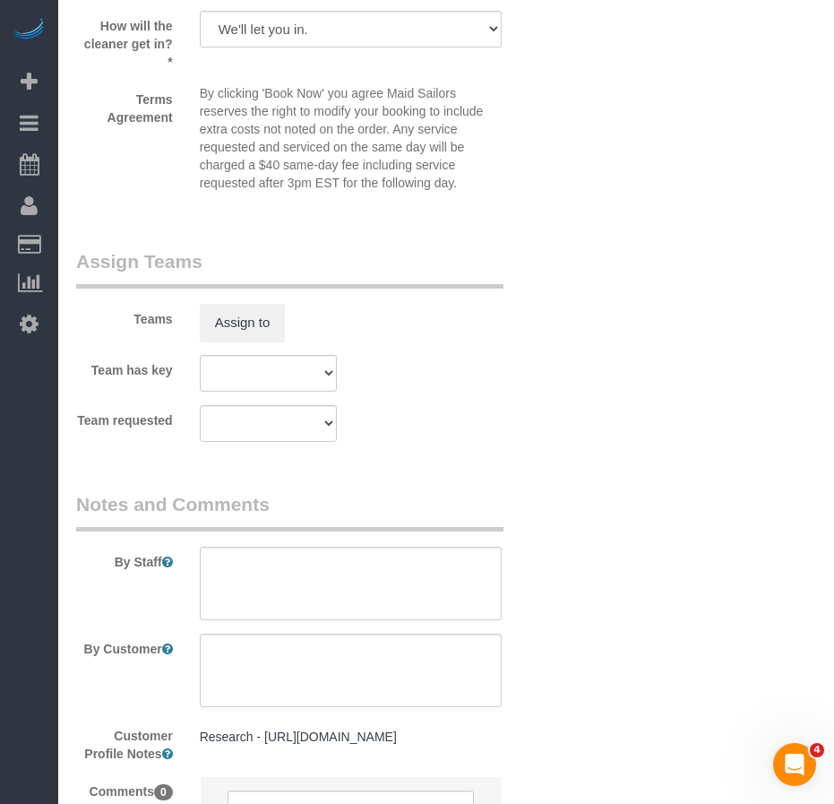
scroll to position [2689, 0]
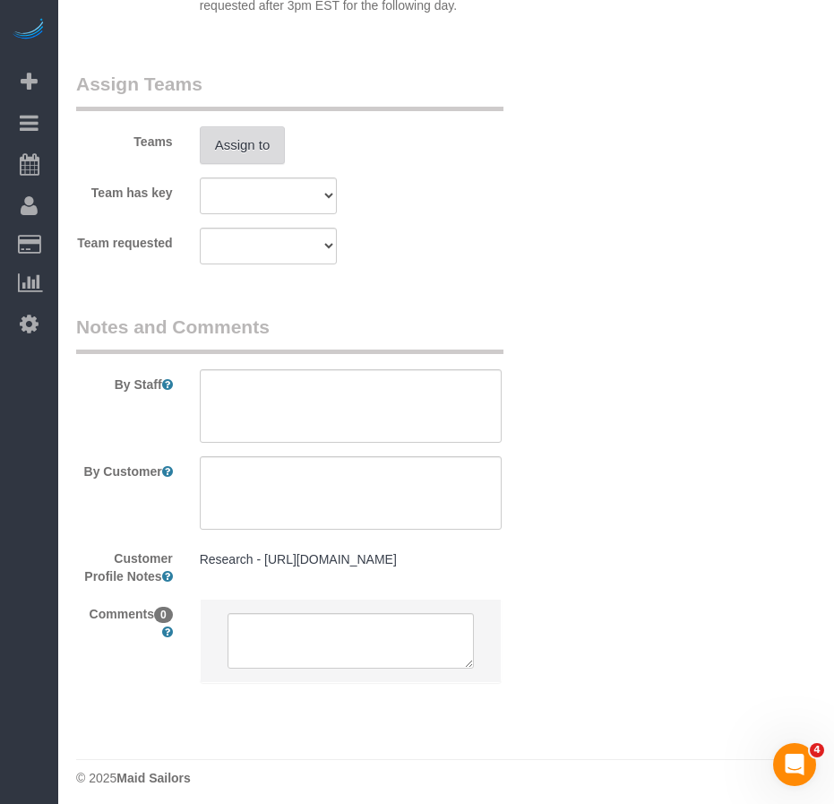
click at [228, 152] on button "Assign to" at bounding box center [243, 145] width 86 height 38
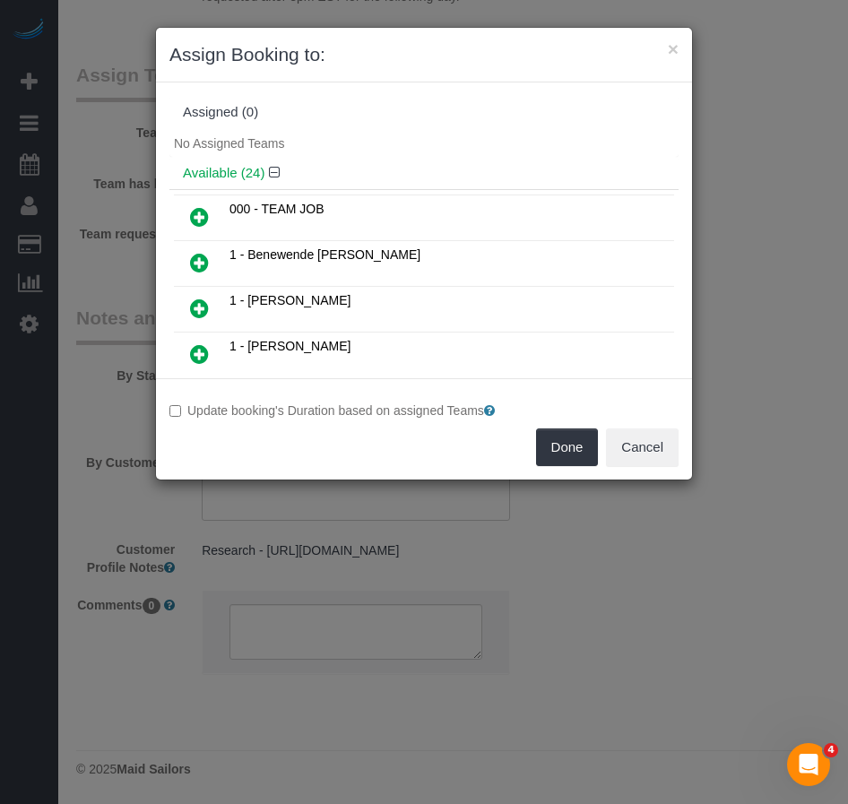
scroll to position [667, 0]
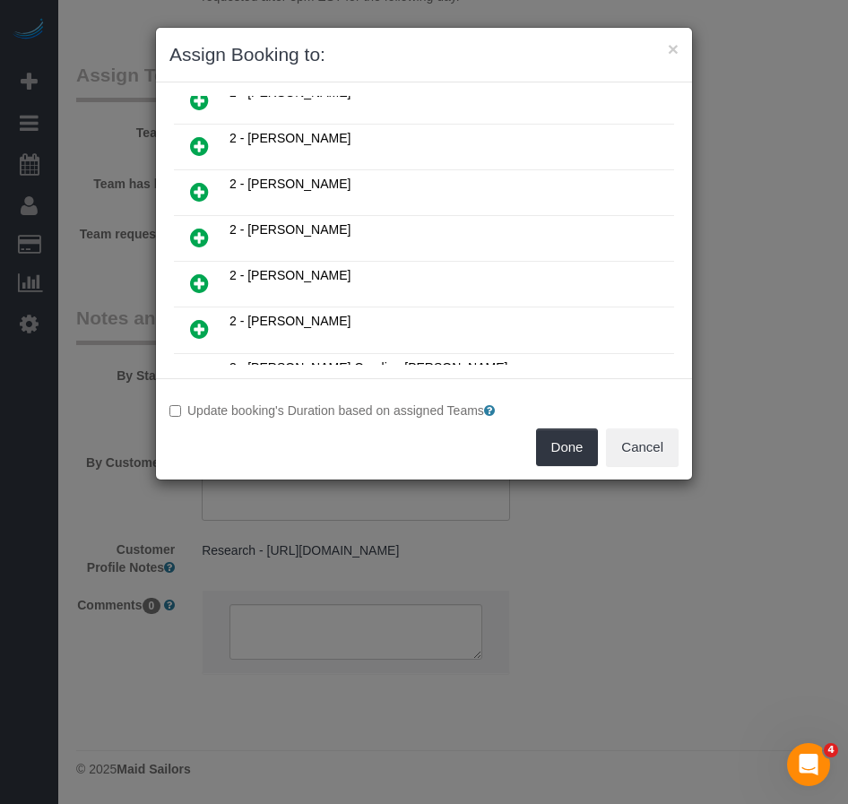
click at [197, 242] on icon at bounding box center [199, 238] width 19 height 22
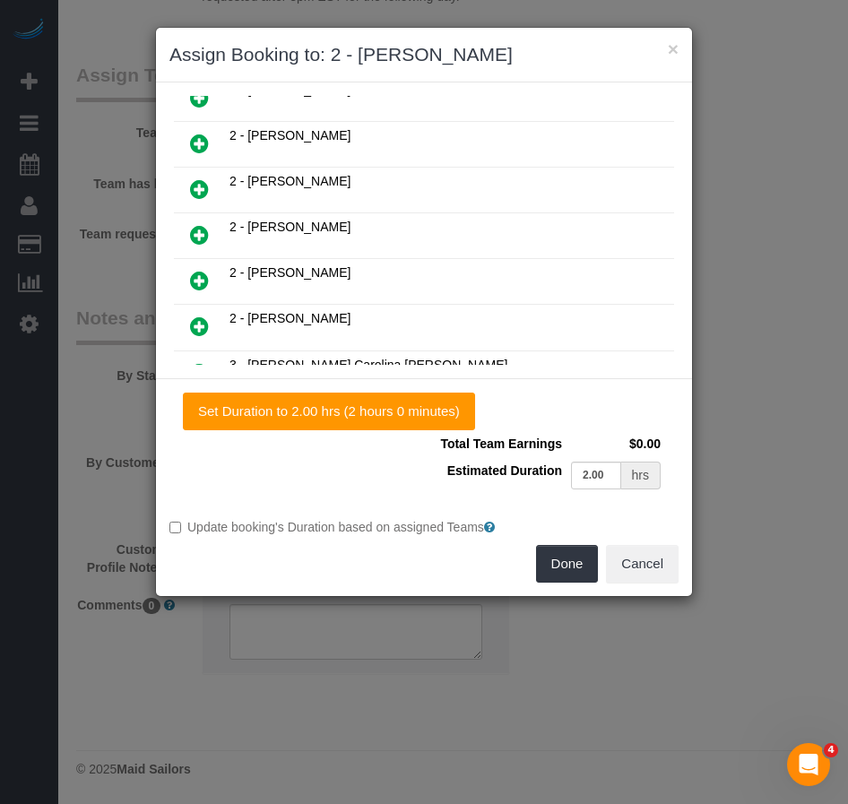
scroll to position [710, 0]
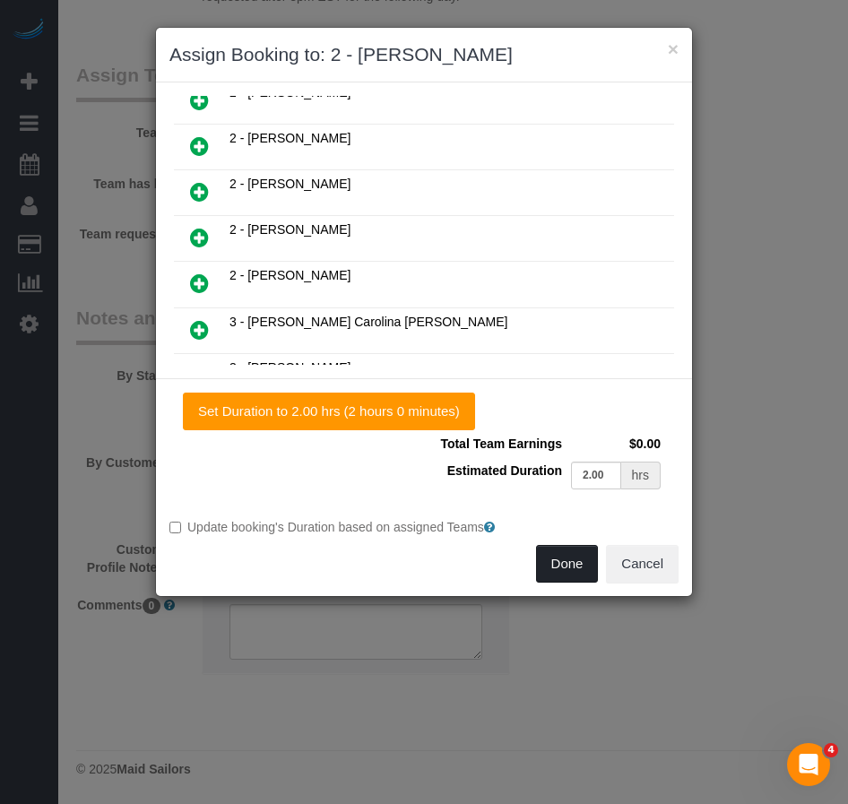
click at [573, 570] on button "Done" at bounding box center [567, 564] width 63 height 38
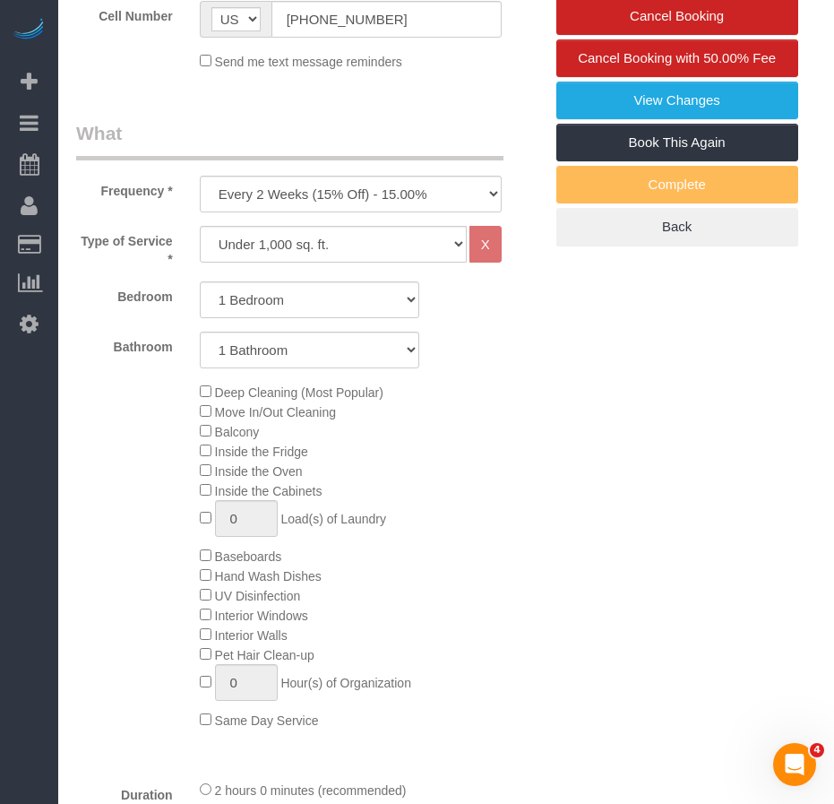
scroll to position [359, 0]
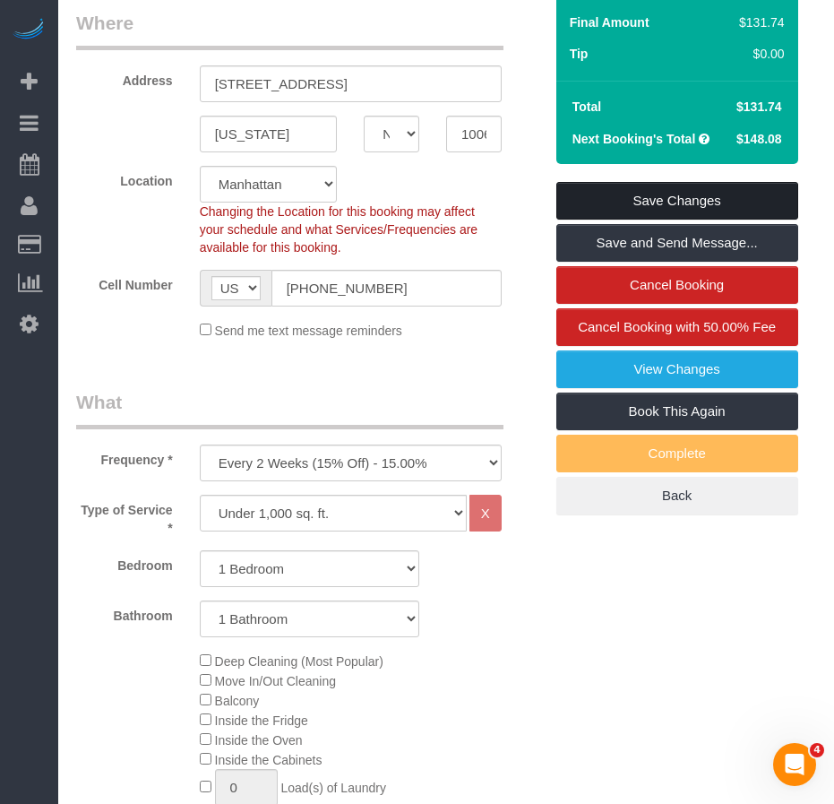
click at [609, 193] on link "Save Changes" at bounding box center [678, 201] width 242 height 38
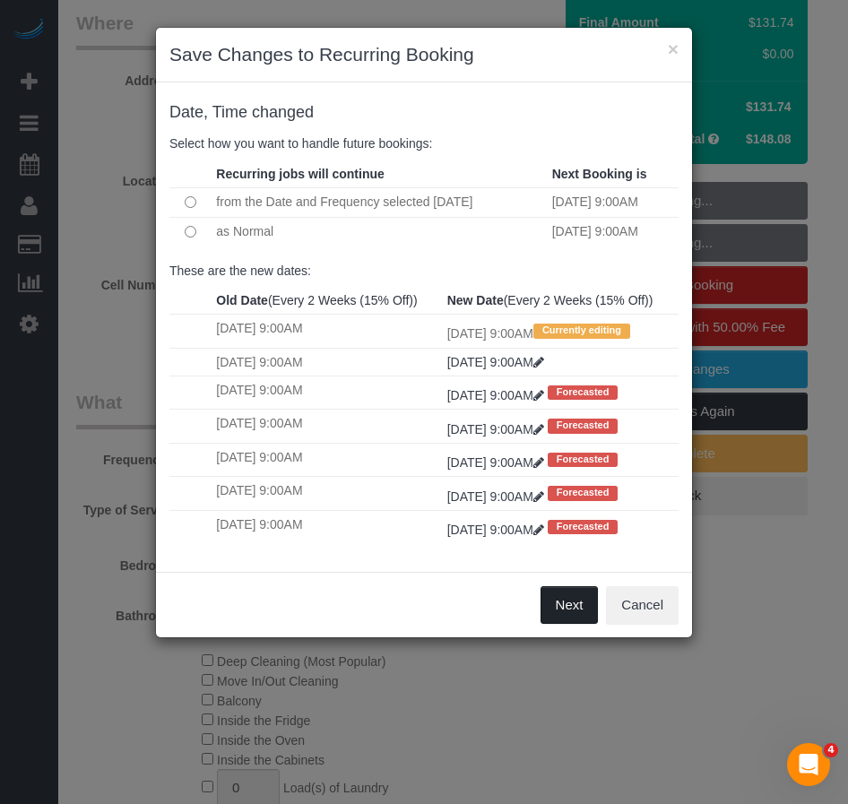
click at [564, 624] on button "Next" at bounding box center [569, 605] width 58 height 38
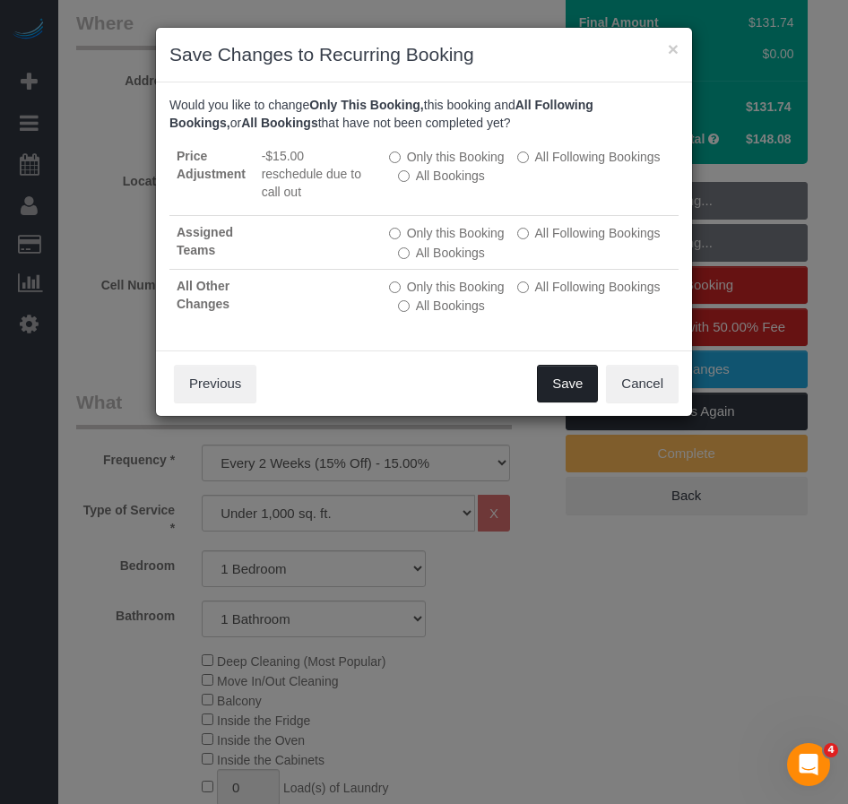
click at [559, 377] on button "Save" at bounding box center [567, 384] width 61 height 38
